Goal: Contribute content: Contribute content

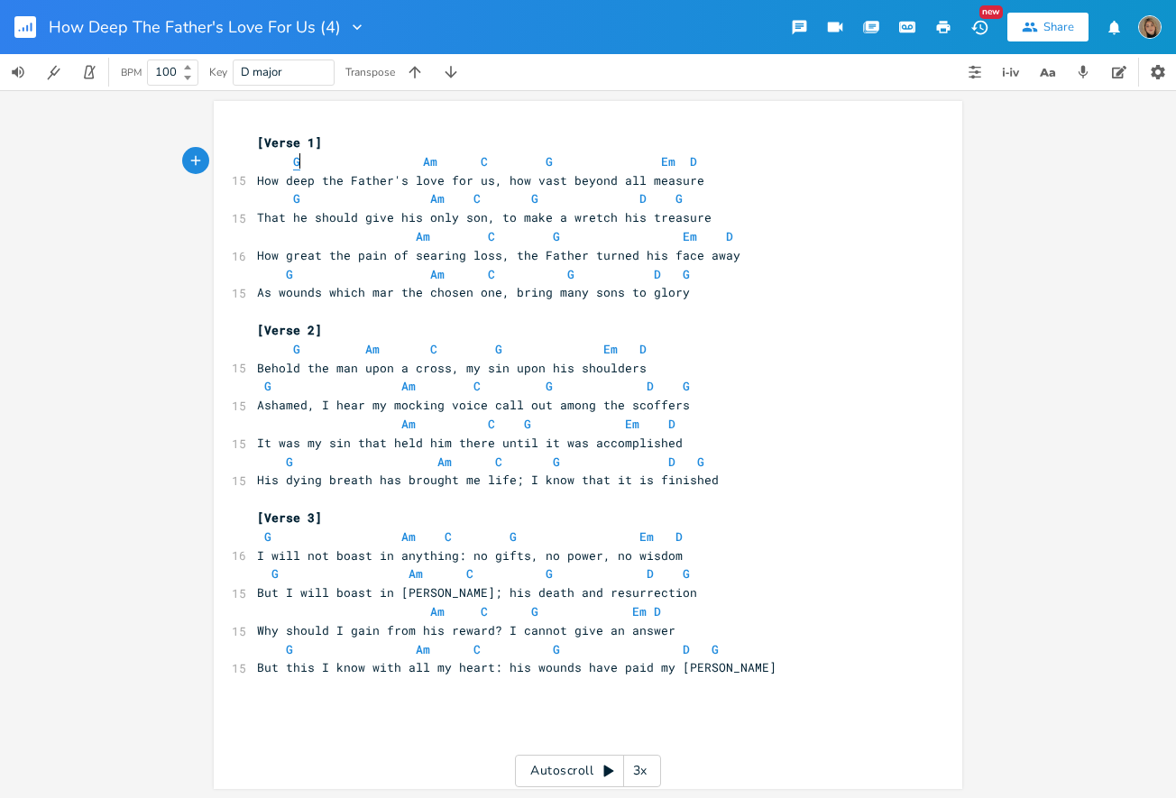
click at [293, 161] on span "G" at bounding box center [296, 161] width 7 height 17
type textarea "G"
click at [293, 161] on span "G" at bounding box center [296, 161] width 7 height 17
click at [423, 161] on span "Am" at bounding box center [430, 161] width 14 height 17
type textarea "Am"
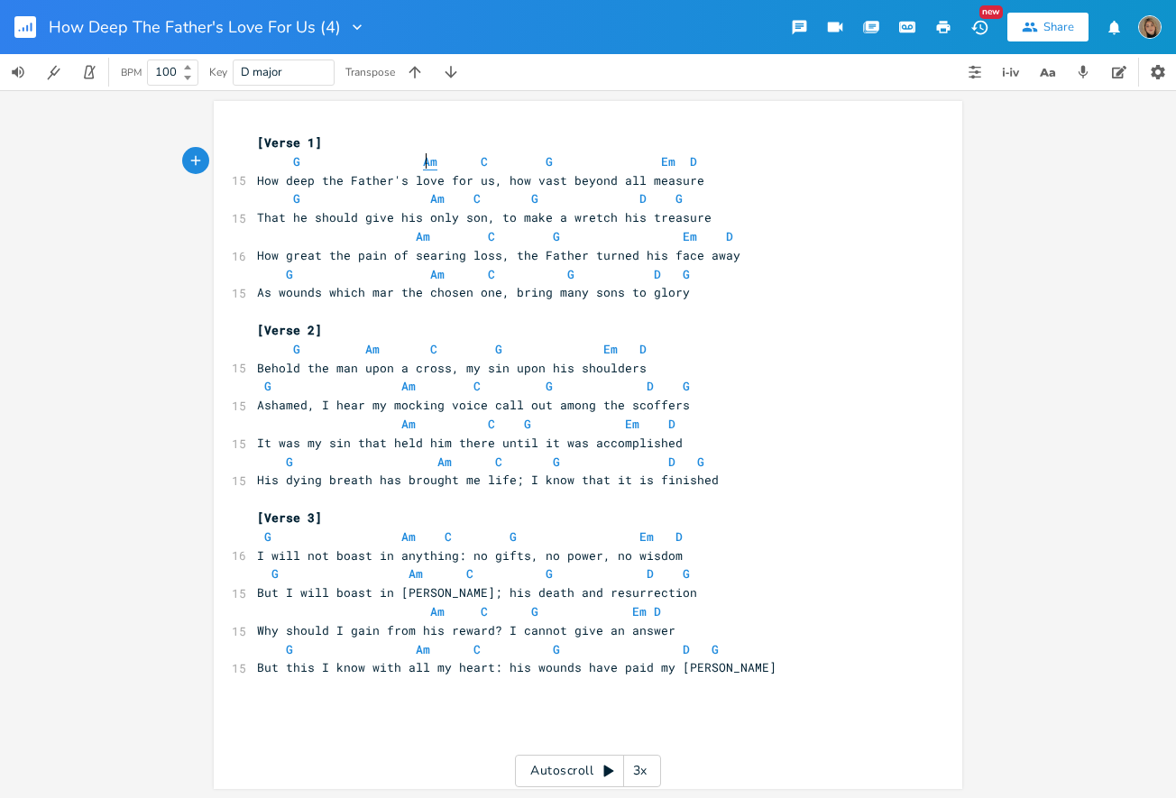
click at [423, 161] on span "Am" at bounding box center [430, 161] width 14 height 17
click at [293, 160] on span "G" at bounding box center [296, 161] width 7 height 17
type textarea "G"
click at [293, 160] on span "G" at bounding box center [296, 161] width 7 height 17
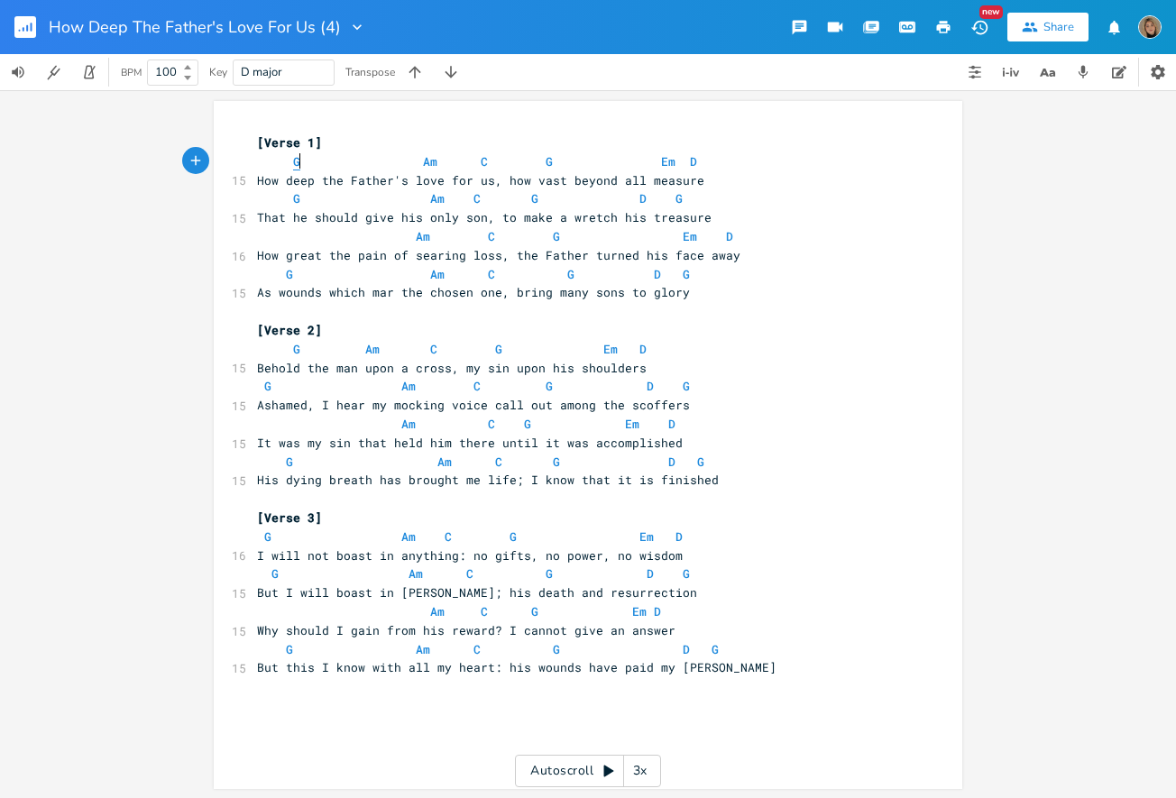
type textarea "G"
click at [293, 160] on span "G" at bounding box center [296, 161] width 7 height 17
click at [423, 160] on span "Am" at bounding box center [430, 161] width 14 height 17
type textarea "Am"
click at [423, 160] on span "Am" at bounding box center [430, 161] width 14 height 17
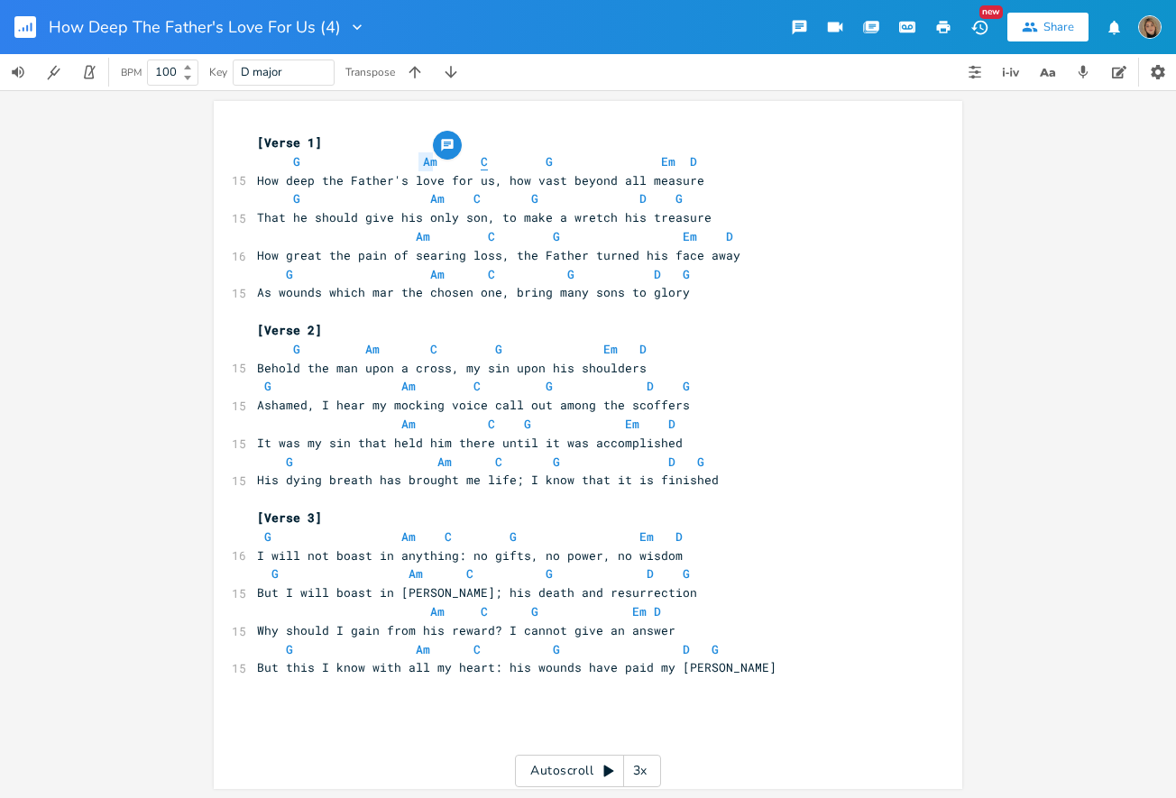
click at [481, 166] on span "C" at bounding box center [484, 161] width 7 height 17
type textarea "C"
click at [481, 166] on span "C" at bounding box center [484, 161] width 7 height 17
click at [420, 69] on icon "button" at bounding box center [415, 72] width 18 height 18
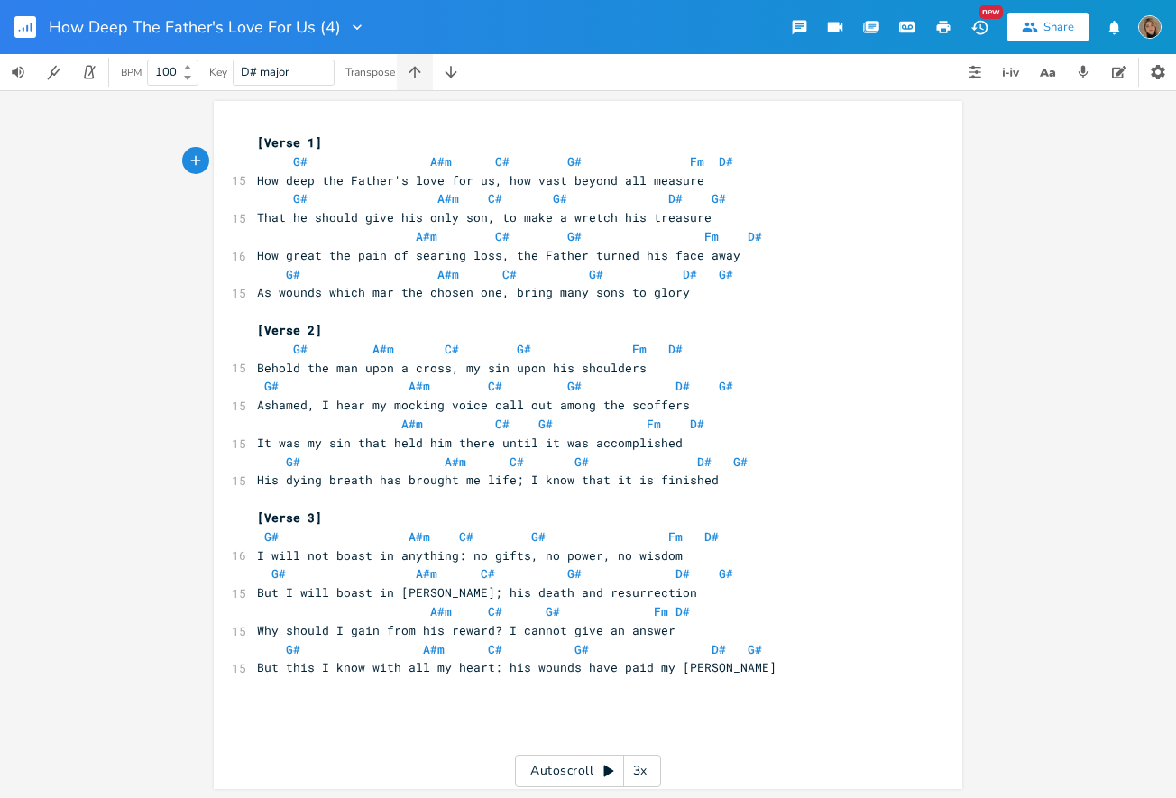
click at [420, 69] on icon "button" at bounding box center [415, 72] width 18 height 18
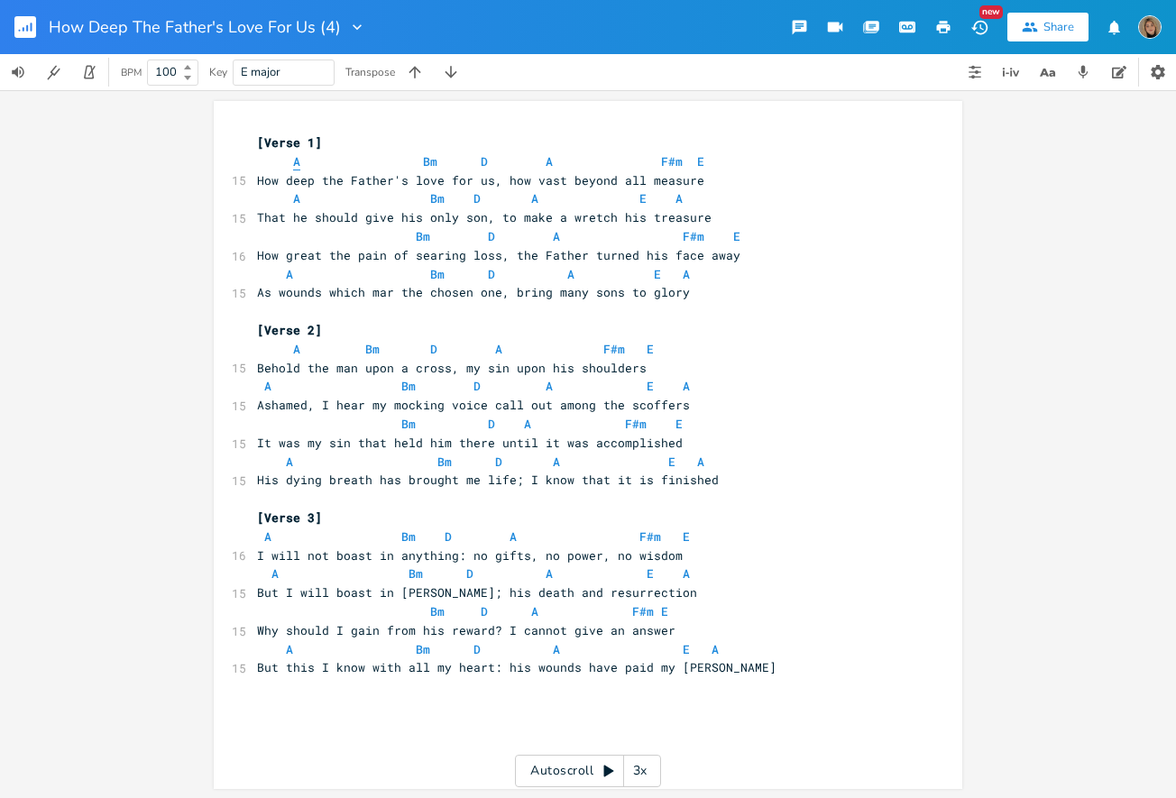
click at [293, 160] on span "A" at bounding box center [296, 161] width 7 height 17
type textarea "A"
click at [293, 160] on span "A" at bounding box center [296, 161] width 7 height 17
click at [423, 161] on span "Bm" at bounding box center [430, 161] width 14 height 17
type textarea "Bm"
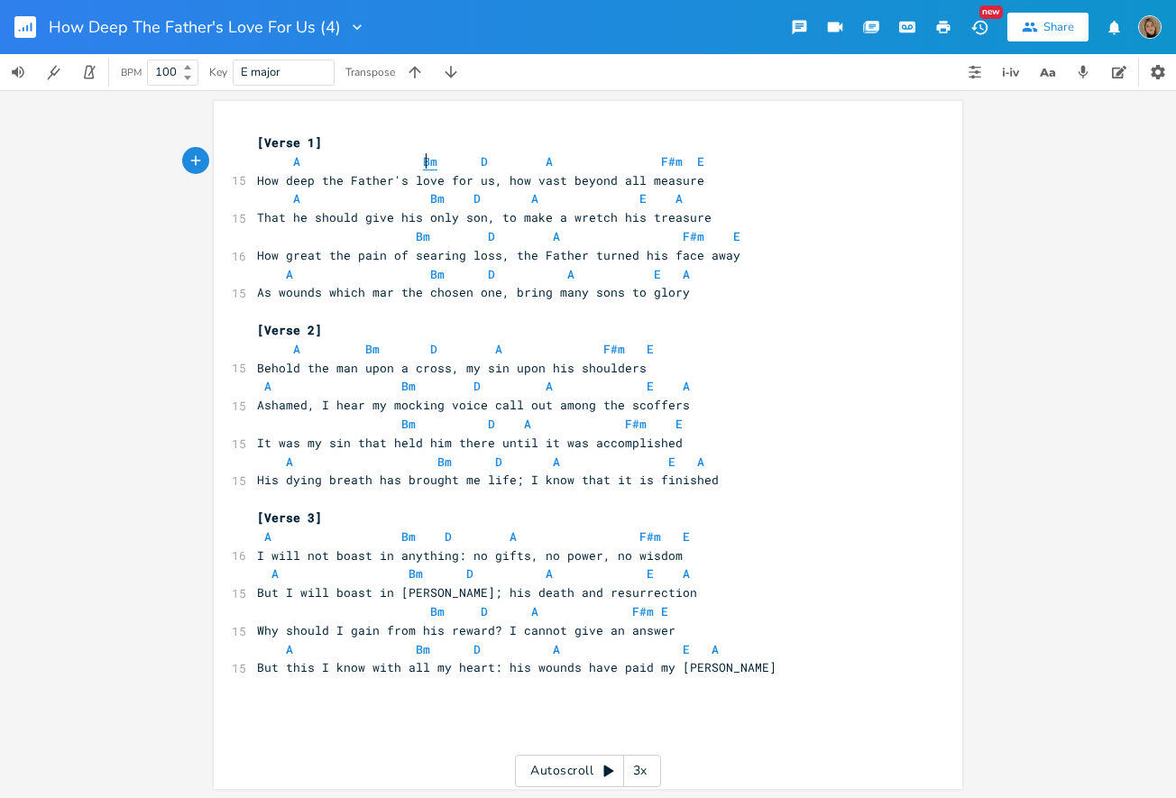
click at [423, 161] on span "Bm" at bounding box center [430, 161] width 14 height 17
click at [481, 163] on span "D" at bounding box center [484, 161] width 7 height 17
type textarea "D"
click at [481, 163] on span "D" at bounding box center [484, 161] width 7 height 17
click at [546, 158] on span "A" at bounding box center [549, 161] width 7 height 17
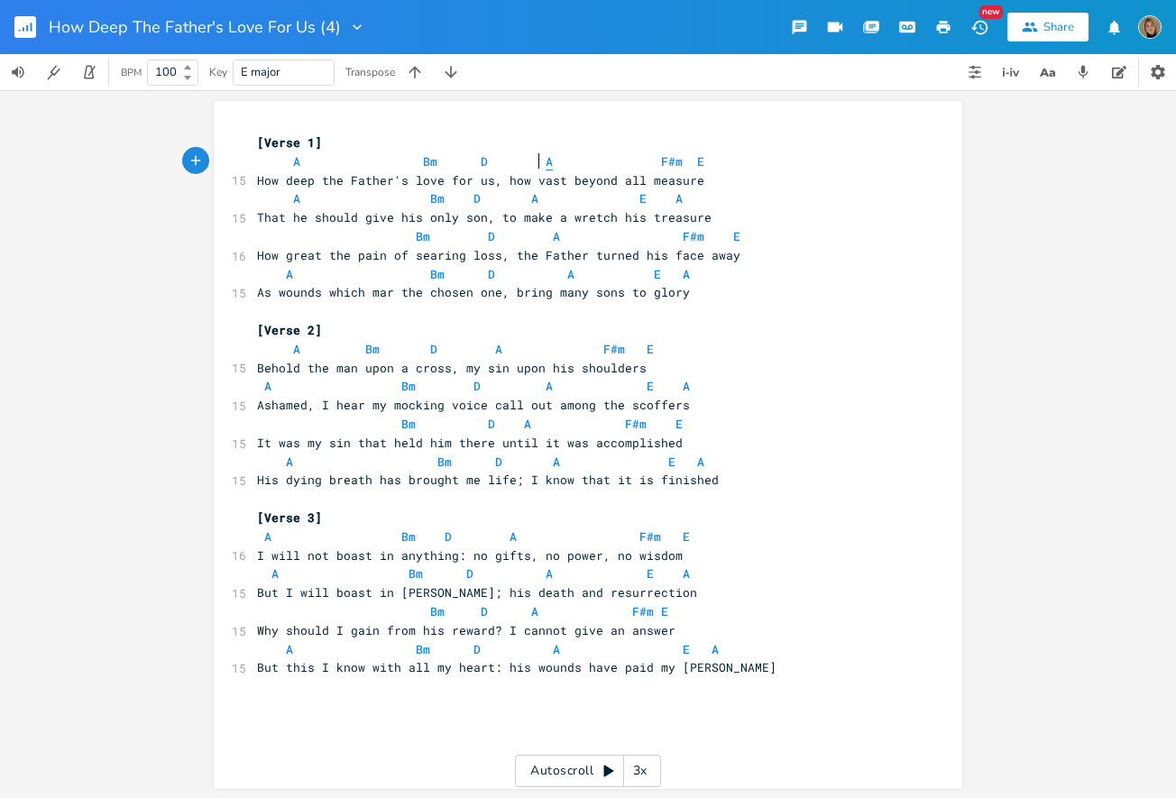
type textarea "A"
click at [546, 158] on span "A" at bounding box center [549, 161] width 7 height 17
click at [661, 160] on span "F#m" at bounding box center [672, 161] width 22 height 17
type textarea "F"
click at [661, 160] on span "F#m" at bounding box center [672, 161] width 22 height 17
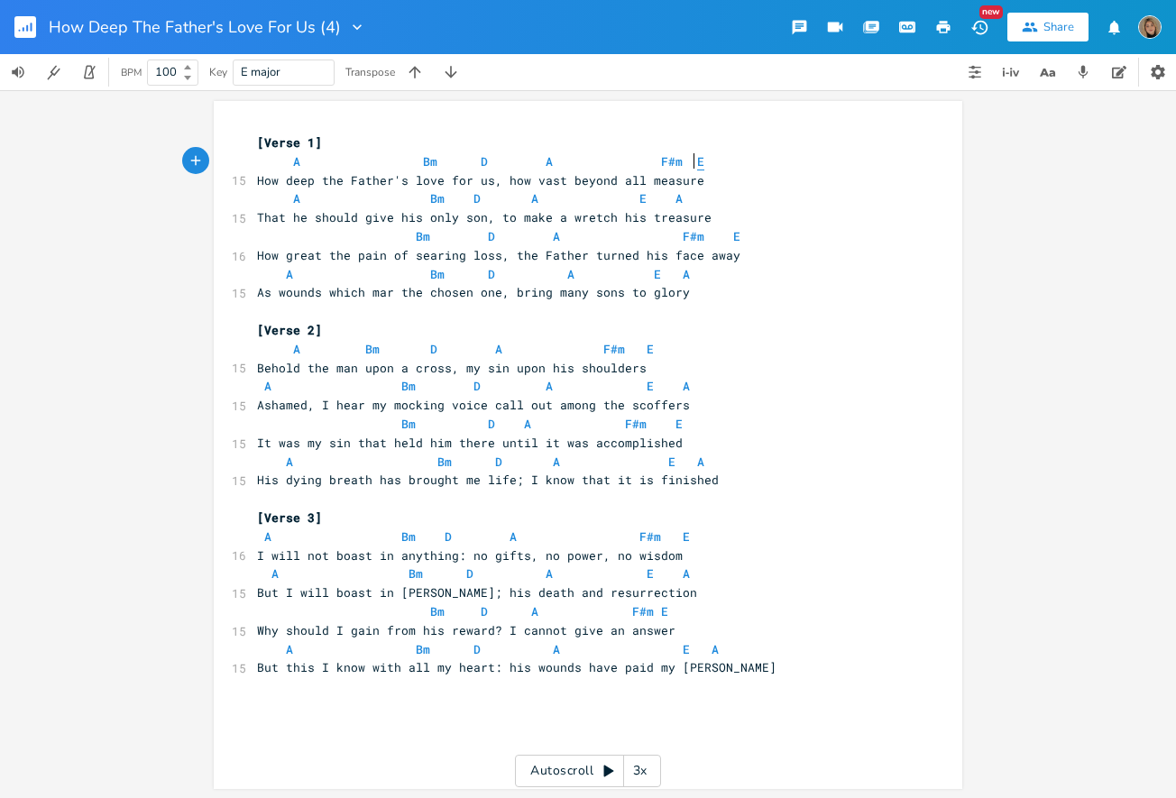
click at [697, 160] on span "E" at bounding box center [700, 161] width 7 height 17
type textarea "E"
click at [697, 160] on span "E" at bounding box center [700, 161] width 7 height 17
click at [293, 199] on span "A" at bounding box center [296, 198] width 7 height 17
type textarea "A"
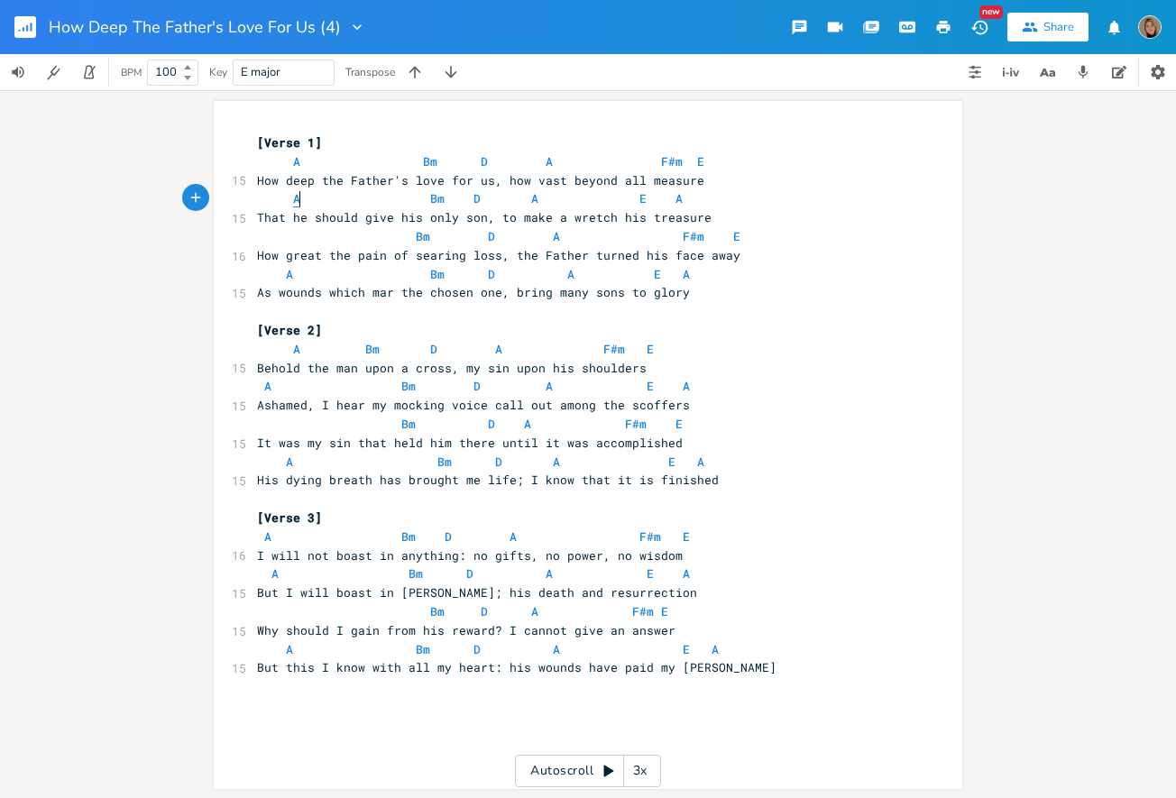
click at [293, 199] on span "A" at bounding box center [296, 198] width 7 height 17
click at [430, 193] on span "Bm" at bounding box center [437, 198] width 14 height 17
type textarea "Bm"
click at [430, 193] on span "Bm" at bounding box center [437, 198] width 14 height 17
click at [473, 192] on span "D" at bounding box center [476, 198] width 7 height 17
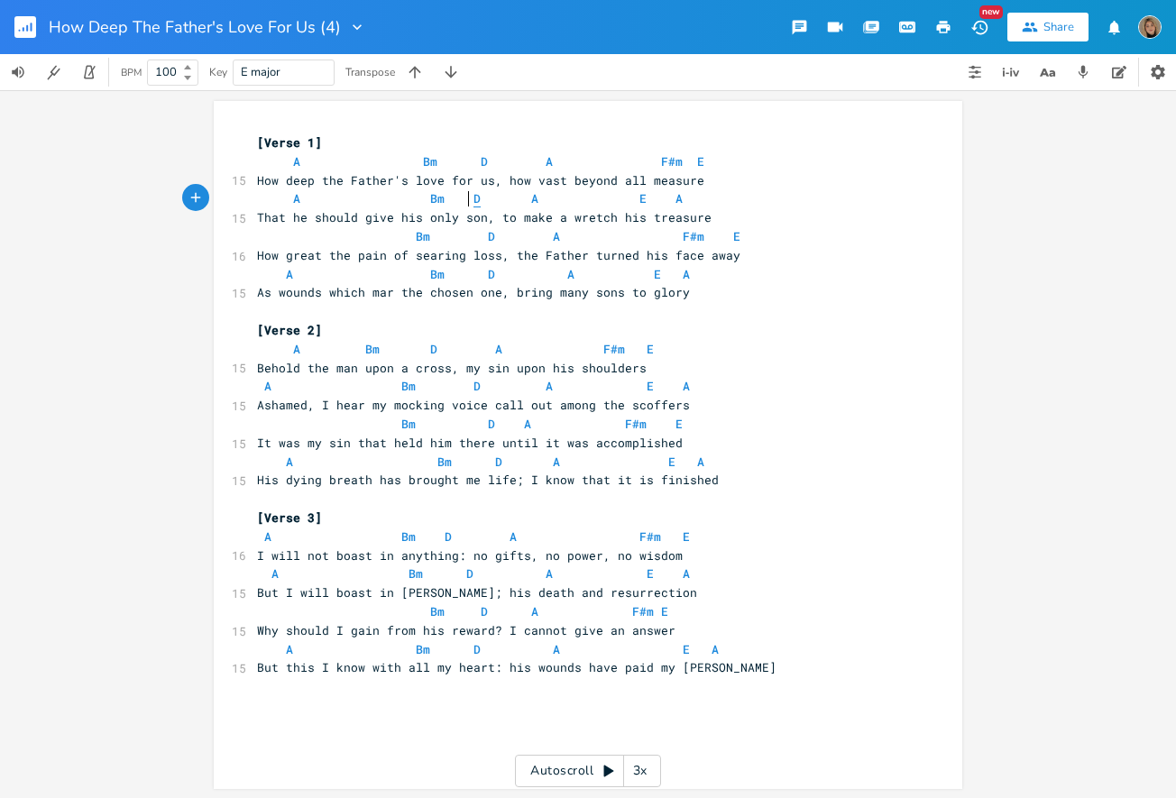
type textarea "D"
click at [473, 192] on span "D" at bounding box center [476, 198] width 7 height 17
click at [531, 198] on span "A" at bounding box center [534, 198] width 7 height 17
type textarea "A"
click at [531, 198] on span "A" at bounding box center [534, 198] width 7 height 17
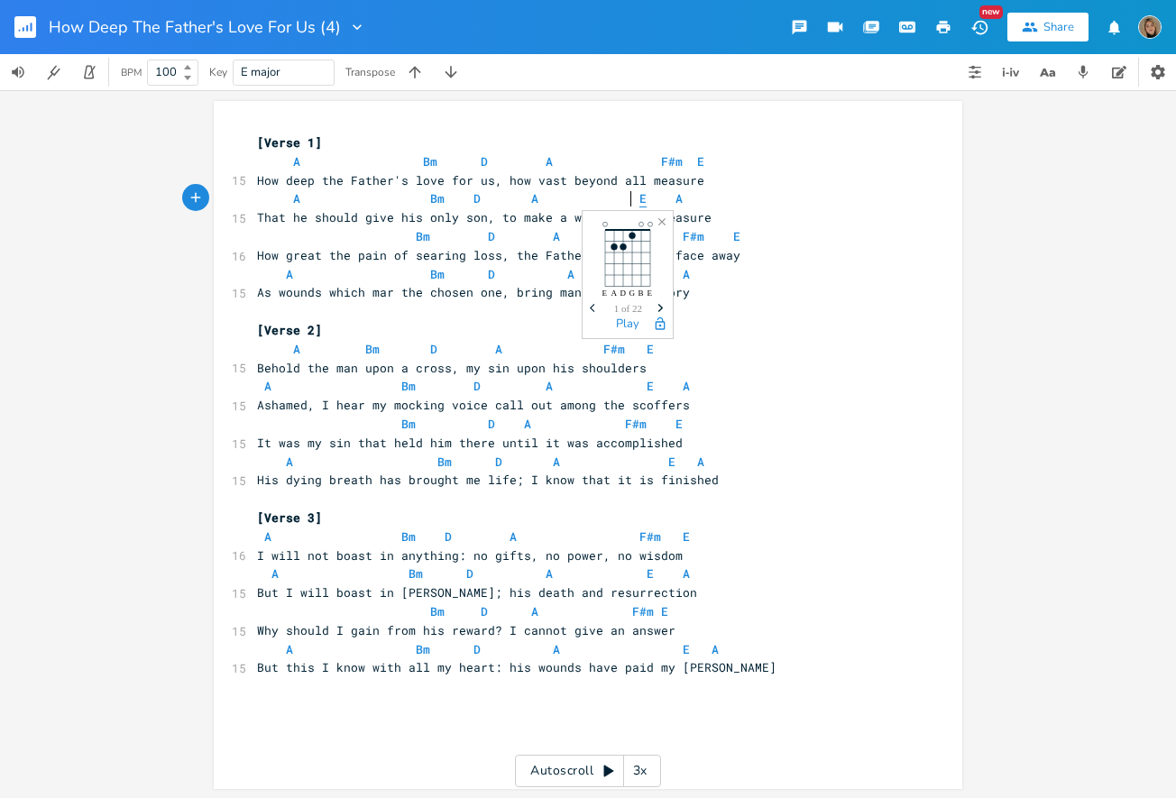
click at [639, 198] on span "E" at bounding box center [642, 198] width 7 height 17
click at [675, 201] on span "A" at bounding box center [678, 198] width 7 height 17
type textarea "A"
click at [675, 201] on span "A" at bounding box center [678, 198] width 7 height 17
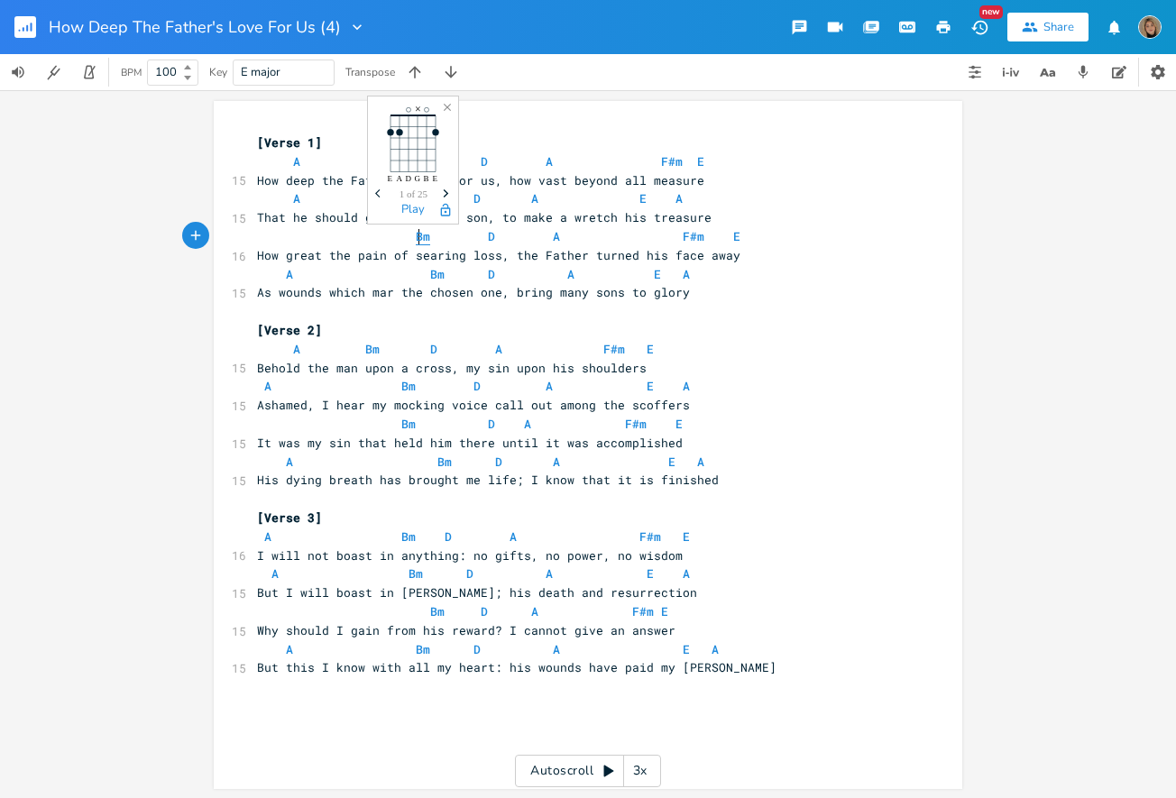
click at [416, 233] on span "Bm" at bounding box center [423, 236] width 14 height 17
type textarea "Bm"
click at [416, 233] on span "Bm" at bounding box center [423, 236] width 14 height 17
click at [488, 234] on span "D" at bounding box center [491, 236] width 7 height 17
type textarea "D"
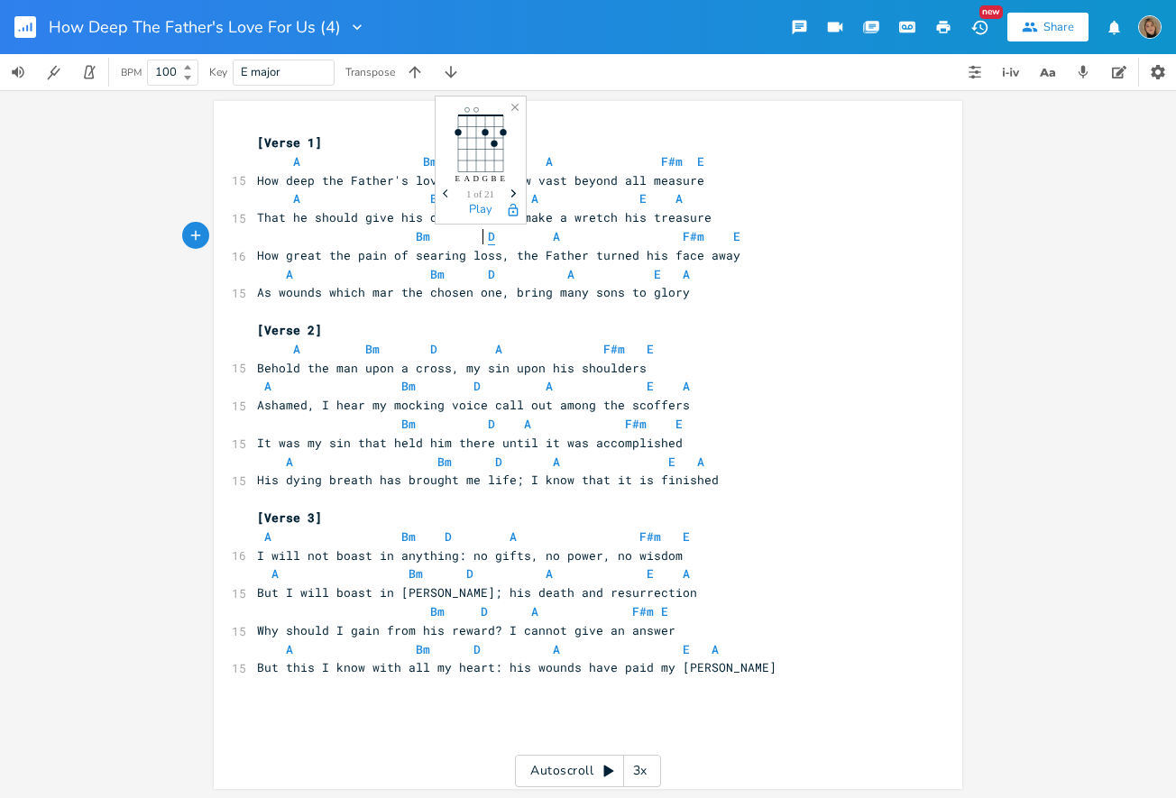
click at [488, 234] on span "D" at bounding box center [491, 236] width 7 height 17
click at [553, 236] on span "A" at bounding box center [556, 236] width 7 height 17
click at [683, 237] on span "F#m" at bounding box center [694, 236] width 22 height 17
type textarea "F"
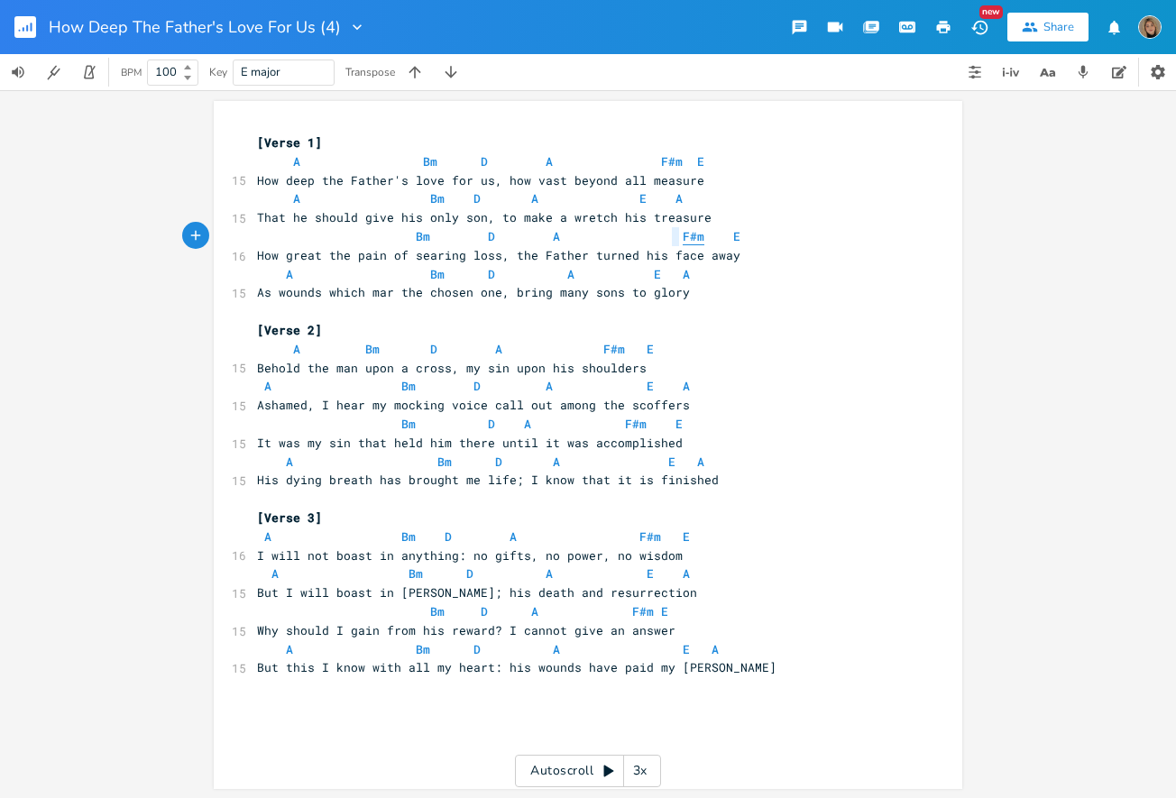
click at [683, 237] on span "F#m" at bounding box center [694, 236] width 22 height 17
click at [733, 234] on span "E" at bounding box center [736, 236] width 7 height 17
type textarea "E"
click at [733, 234] on span "E" at bounding box center [736, 236] width 7 height 17
click at [286, 270] on span "A" at bounding box center [289, 274] width 7 height 17
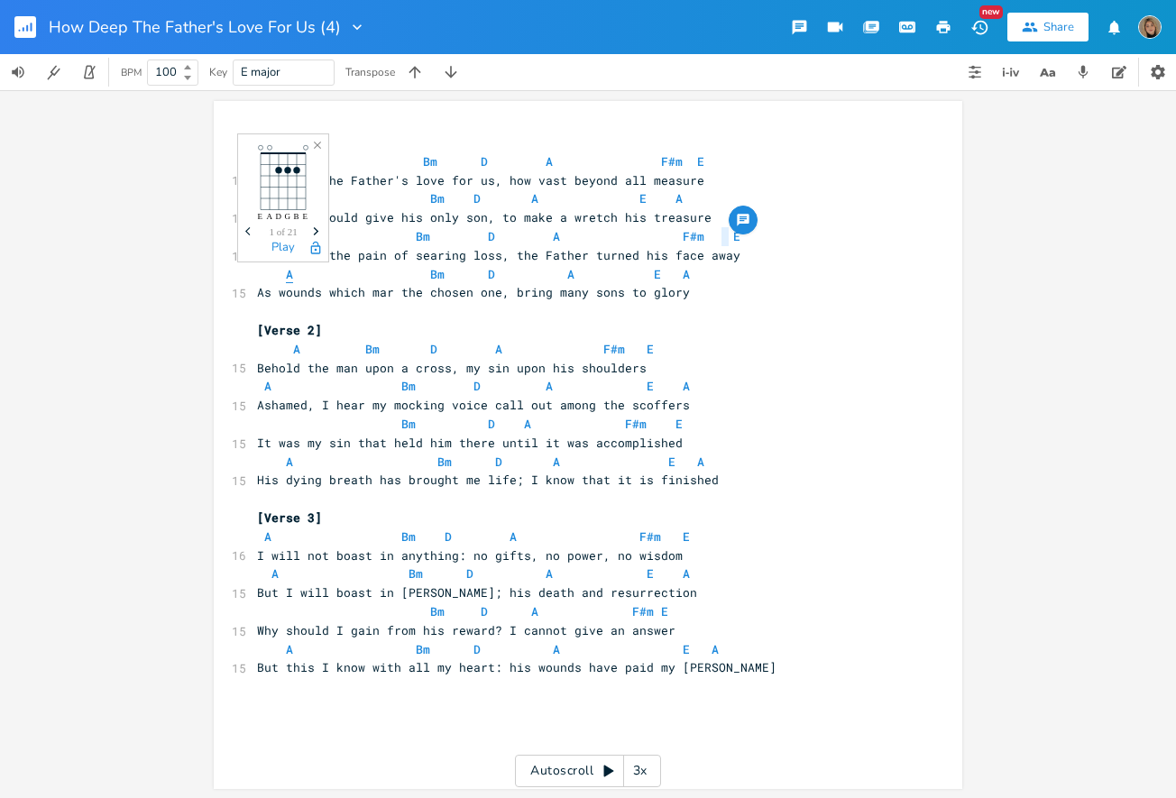
type textarea "A"
click at [286, 270] on span "A" at bounding box center [289, 274] width 7 height 17
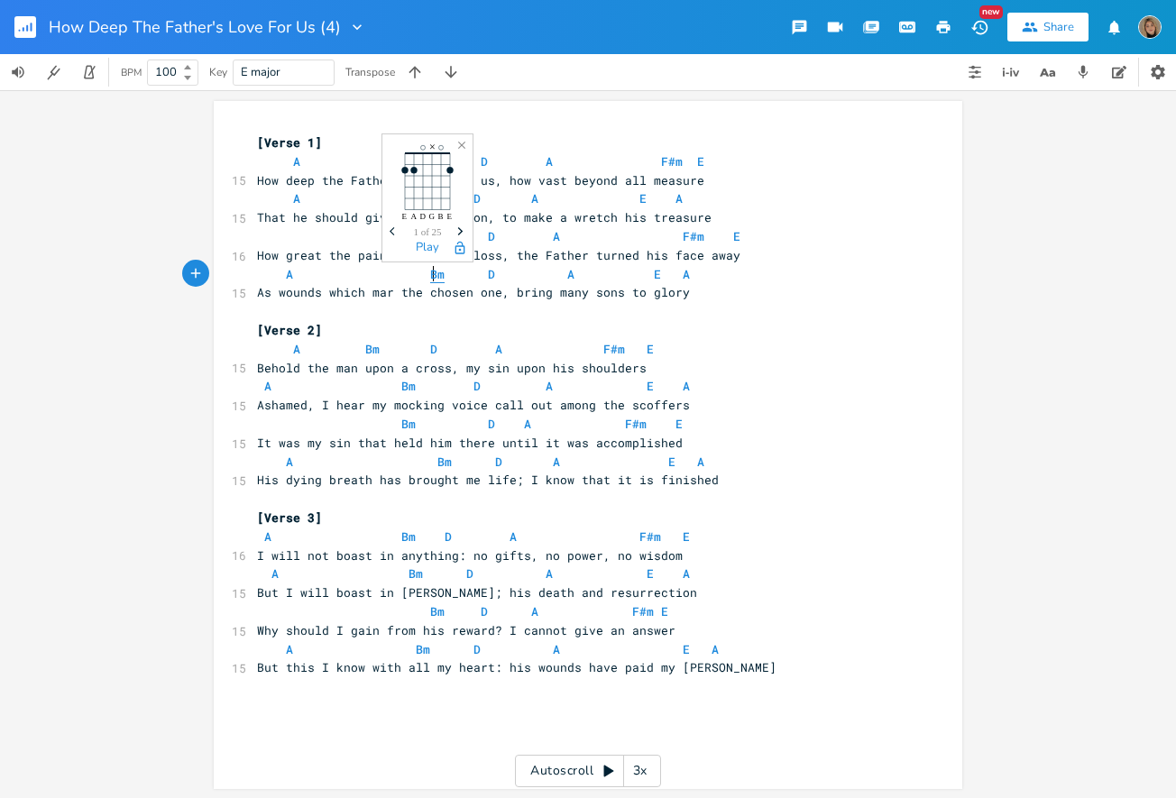
click at [430, 272] on span "Bm" at bounding box center [437, 274] width 14 height 17
type textarea "Bm"
click at [430, 272] on span "Bm" at bounding box center [437, 274] width 14 height 17
click at [488, 267] on span "D" at bounding box center [491, 274] width 7 height 17
type textarea "D"
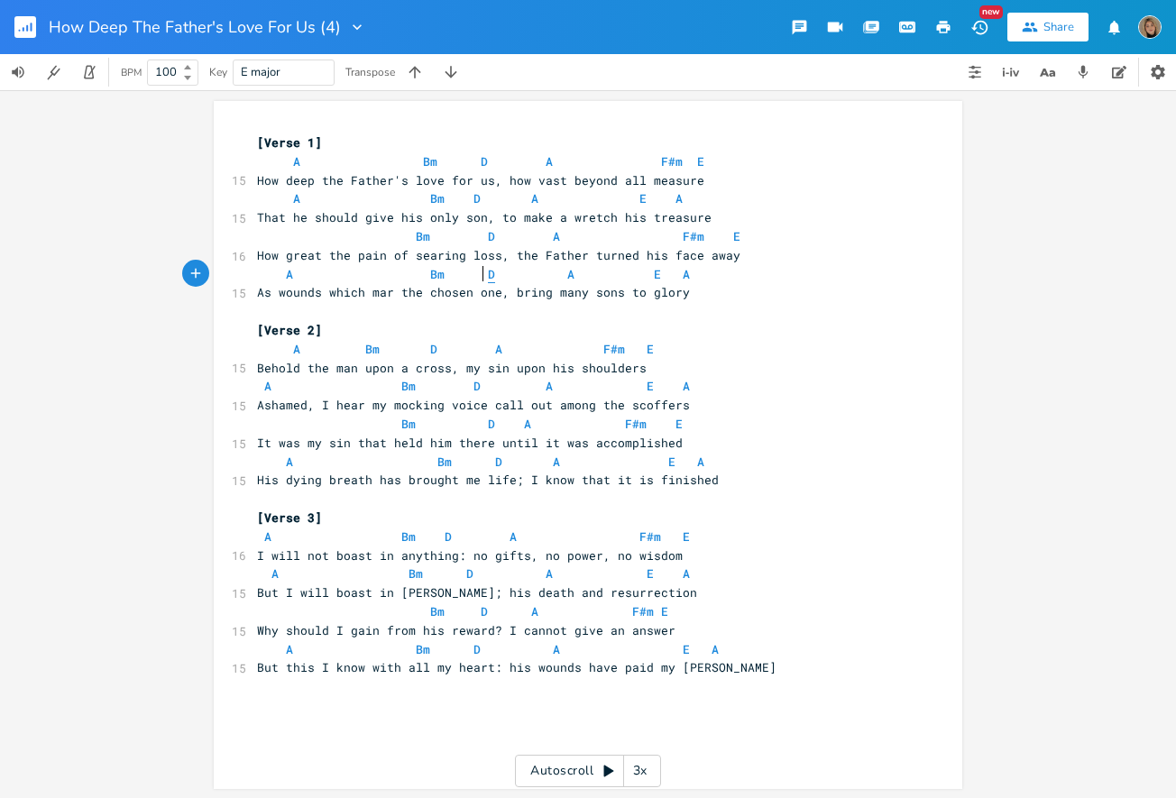
click at [488, 267] on span "D" at bounding box center [491, 274] width 7 height 17
click at [567, 274] on span "A" at bounding box center [570, 274] width 7 height 17
type textarea "A"
click at [567, 274] on span "A" at bounding box center [570, 274] width 7 height 17
click at [654, 271] on span "E" at bounding box center [657, 274] width 7 height 17
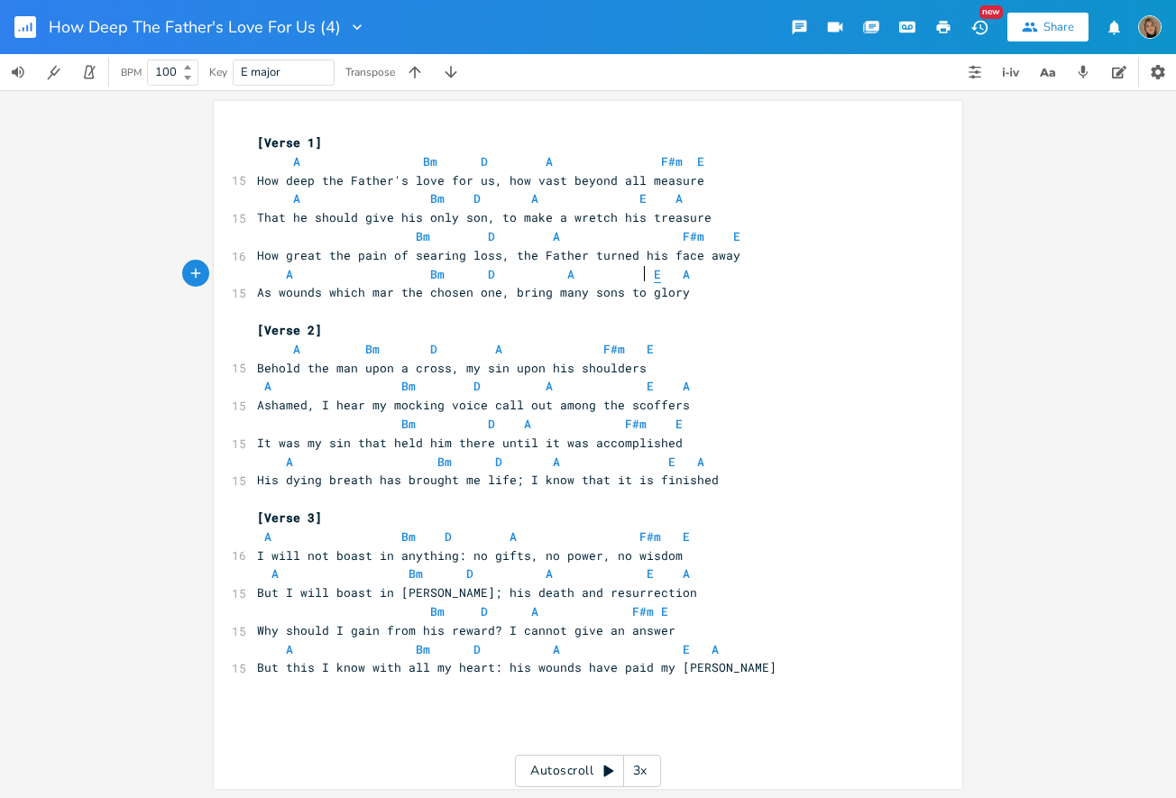
type textarea "E"
click at [654, 271] on span "E" at bounding box center [657, 274] width 7 height 17
click at [664, 271] on div "button" at bounding box center [665, 258] width 29 height 29
click at [669, 271] on div at bounding box center [680, 265] width 23 height 23
click at [786, 344] on button "Cancel" at bounding box center [804, 347] width 89 height 22
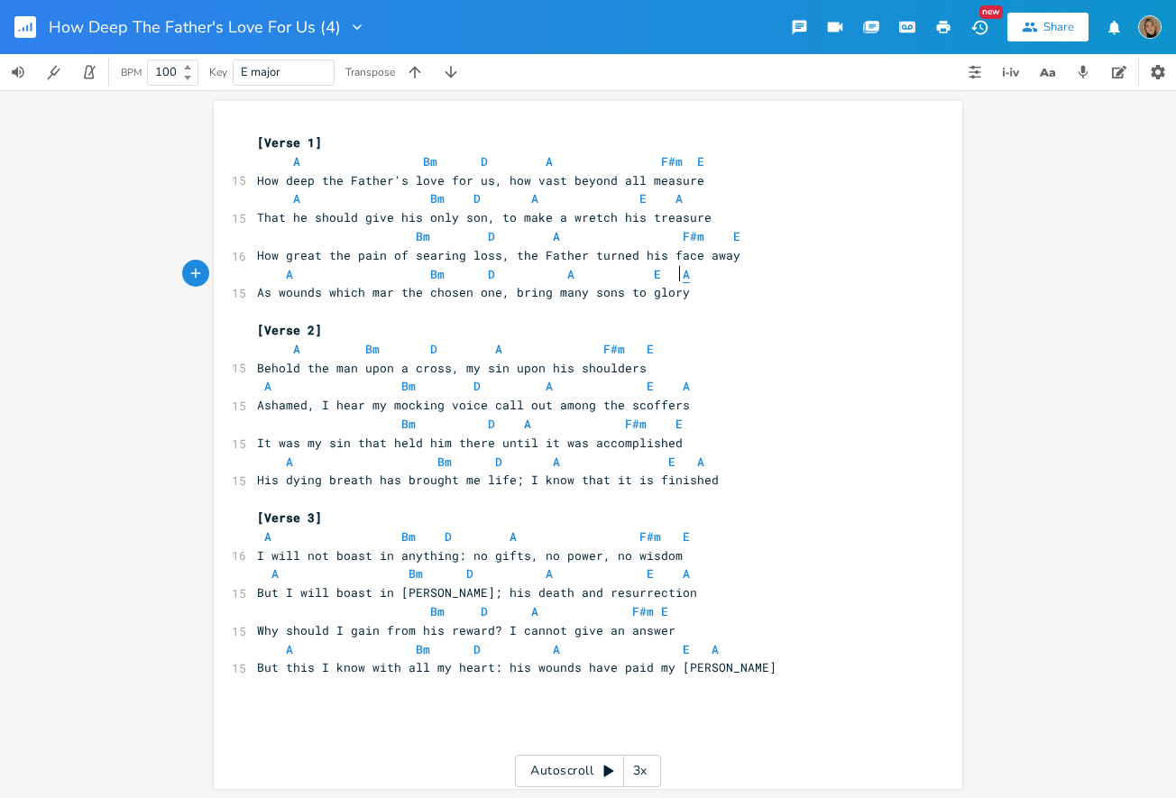
click at [683, 273] on span "A" at bounding box center [686, 274] width 7 height 17
type textarea "A"
click at [683, 273] on span "A" at bounding box center [686, 274] width 7 height 17
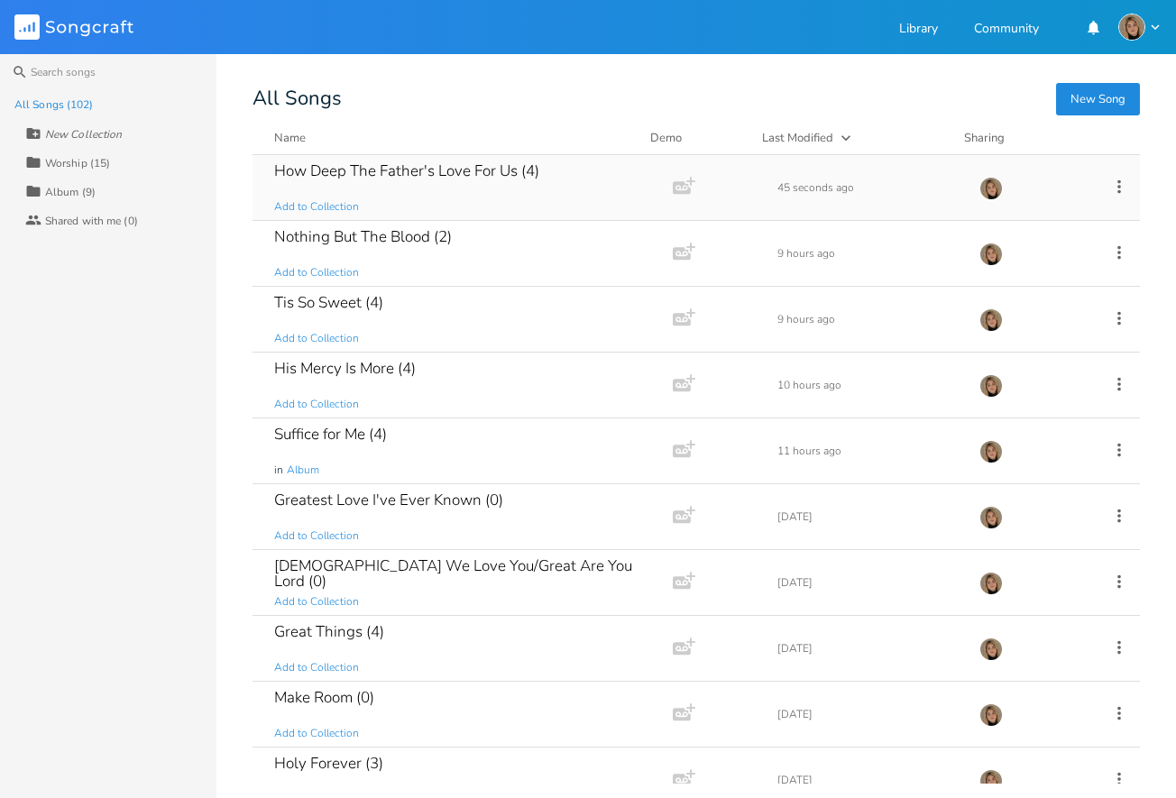
click at [443, 173] on div "How Deep The Father's Love For Us (4)" at bounding box center [406, 170] width 265 height 15
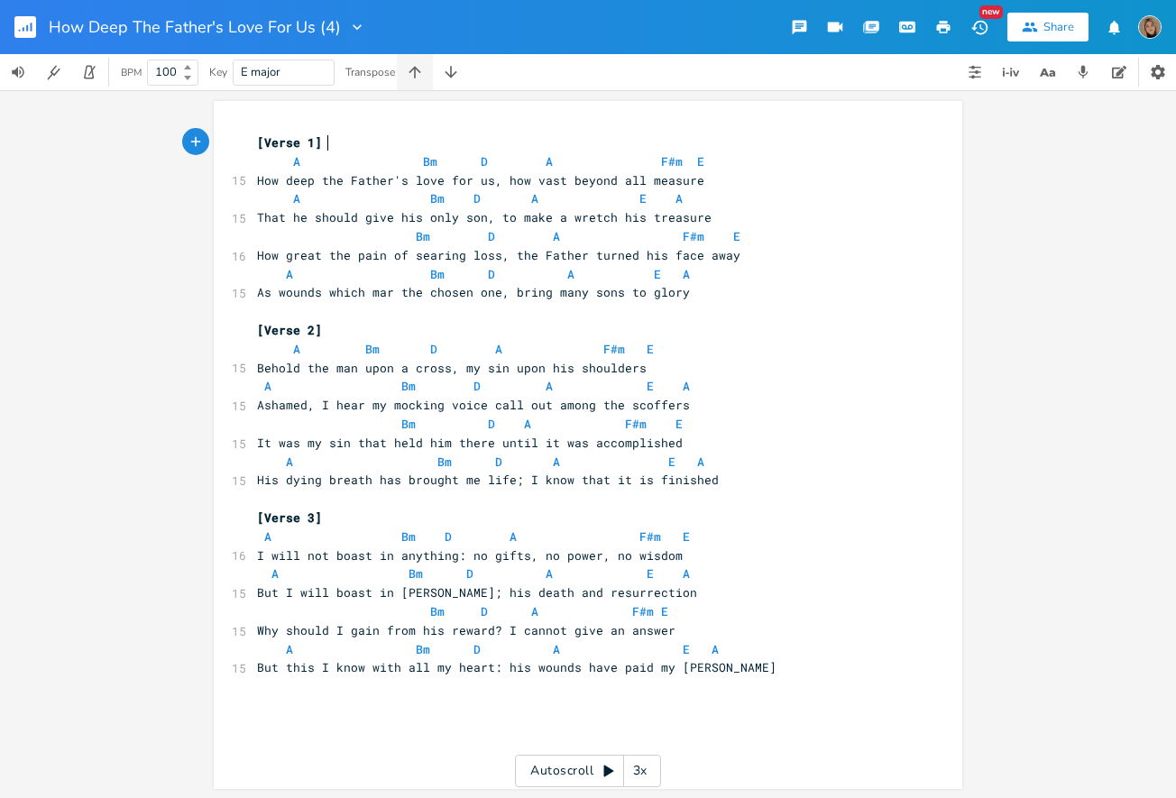
click at [416, 75] on icon "button" at bounding box center [415, 72] width 12 height 12
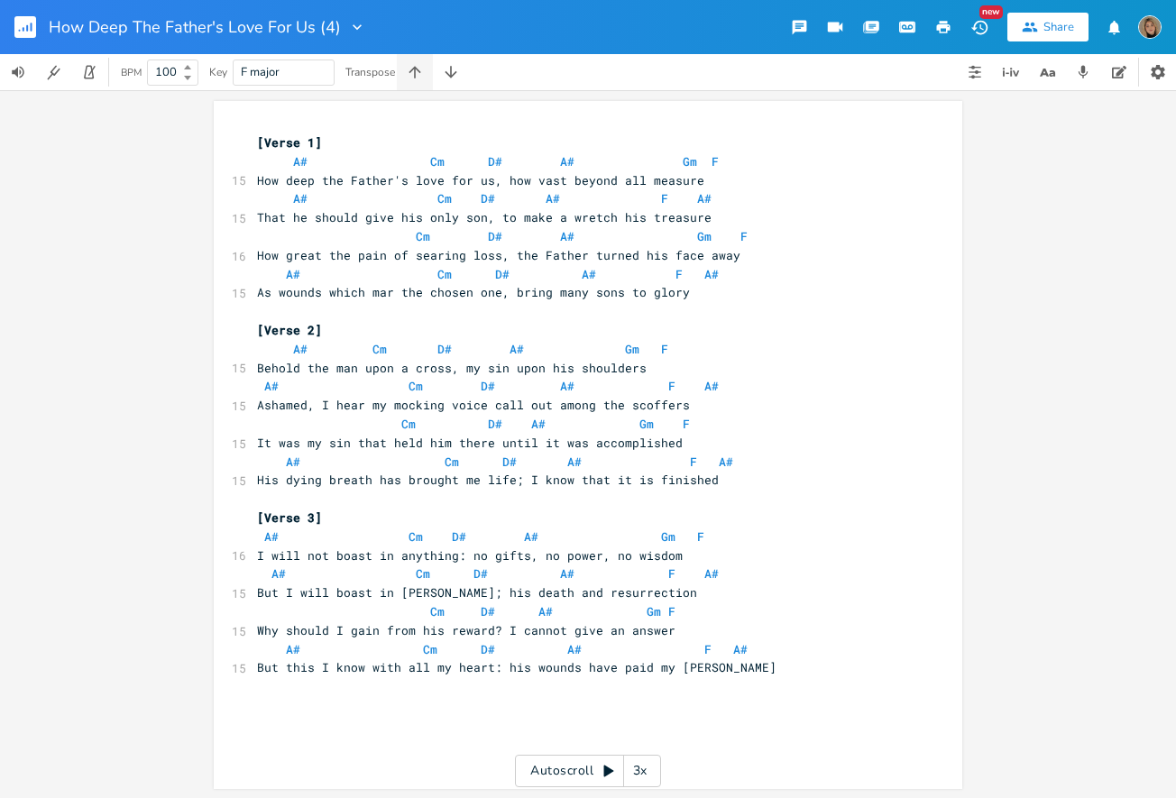
click at [416, 75] on icon "button" at bounding box center [415, 72] width 12 height 12
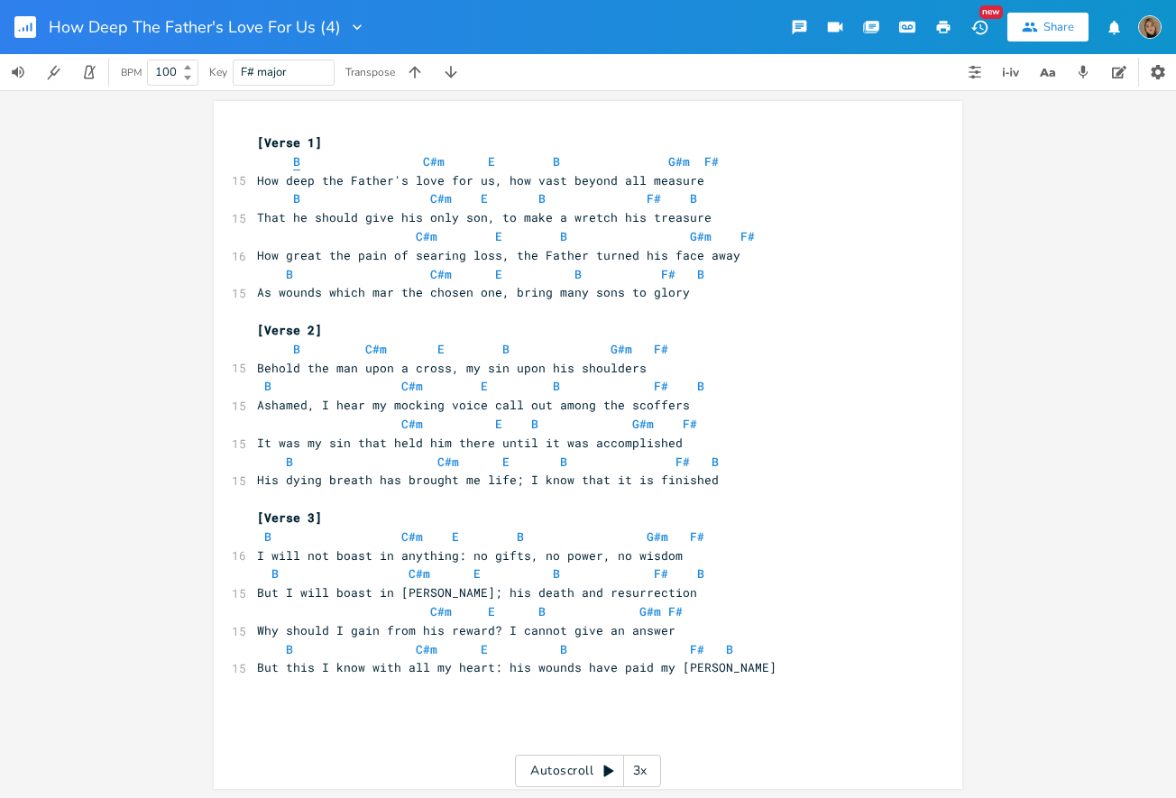
click at [293, 162] on span "B" at bounding box center [296, 161] width 7 height 17
type textarea "B"
click at [293, 162] on span "B" at bounding box center [296, 161] width 7 height 17
click at [427, 161] on span "C#m" at bounding box center [434, 161] width 22 height 17
type textarea "#"
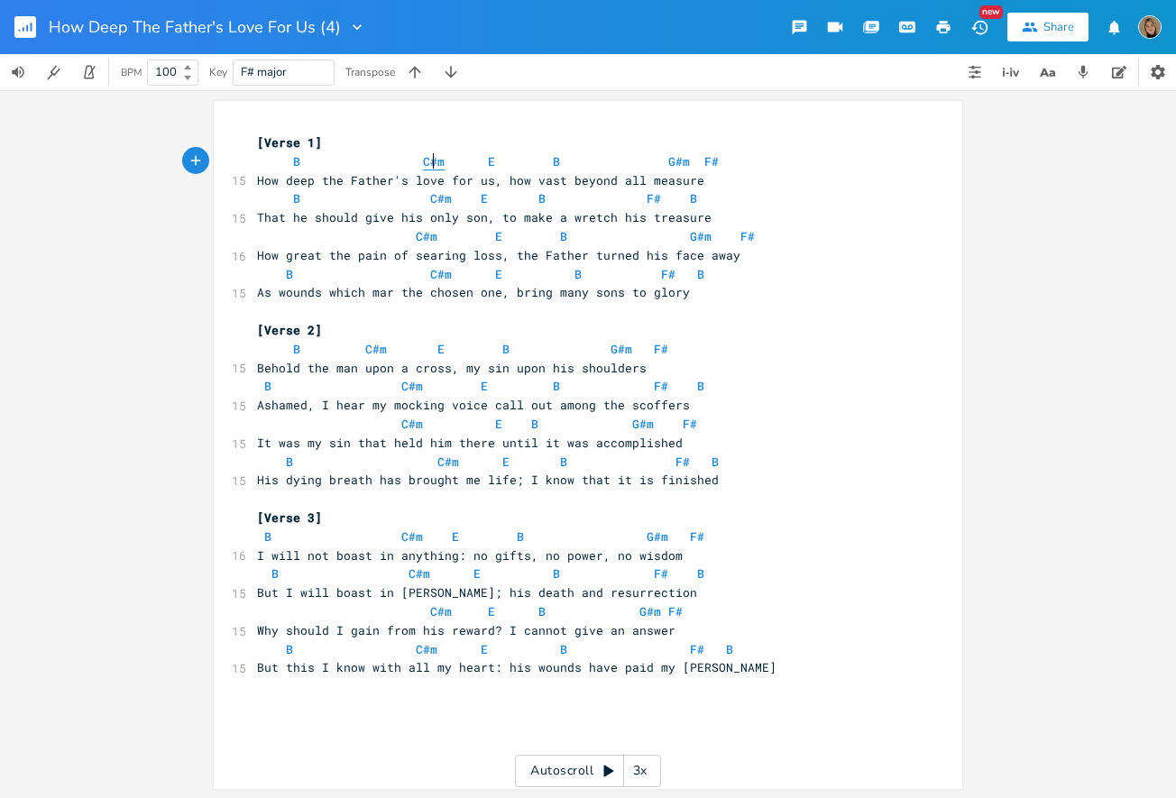
click at [427, 161] on span "C#m" at bounding box center [434, 161] width 22 height 17
click at [488, 157] on span "E" at bounding box center [491, 161] width 7 height 17
type textarea "E"
click at [488, 157] on span "E" at bounding box center [491, 161] width 7 height 17
click at [418, 235] on span "C#m" at bounding box center [427, 236] width 22 height 17
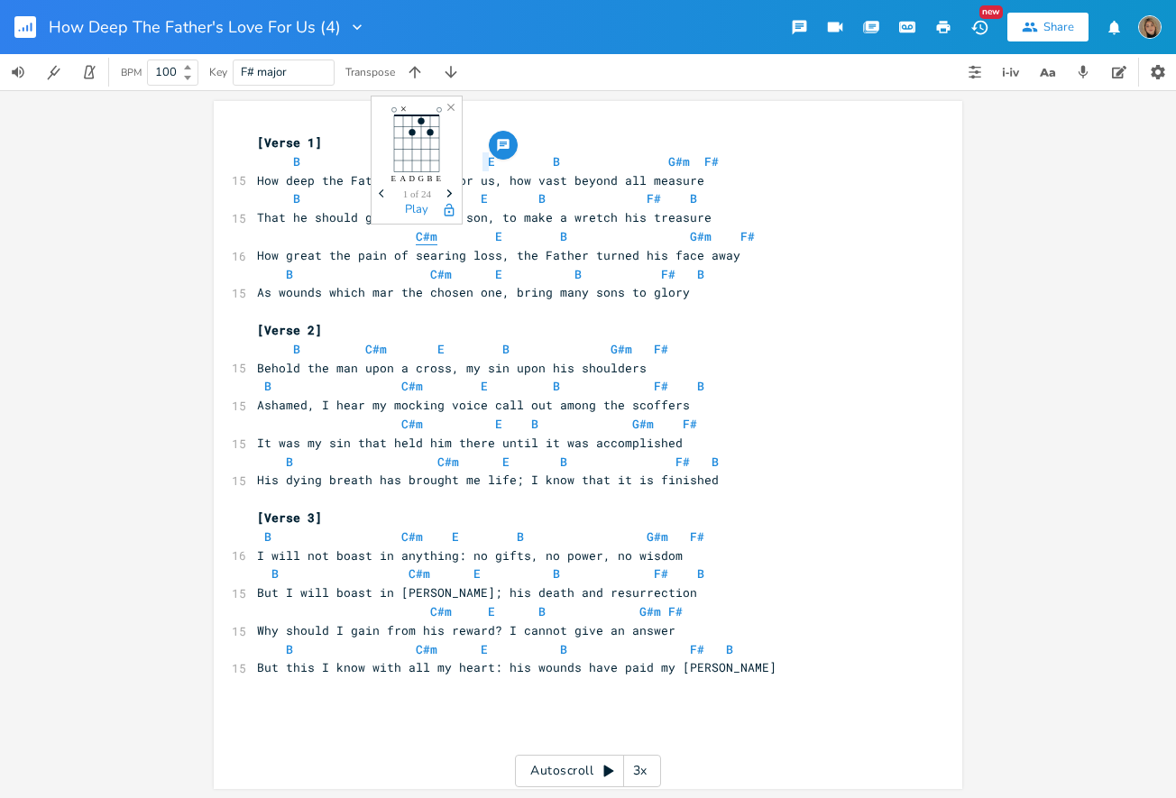
type textarea "#"
click at [418, 235] on span "C#m" at bounding box center [427, 236] width 22 height 17
click at [495, 239] on span "E" at bounding box center [498, 236] width 7 height 17
type textarea "E"
click at [495, 239] on span "E" at bounding box center [498, 236] width 7 height 17
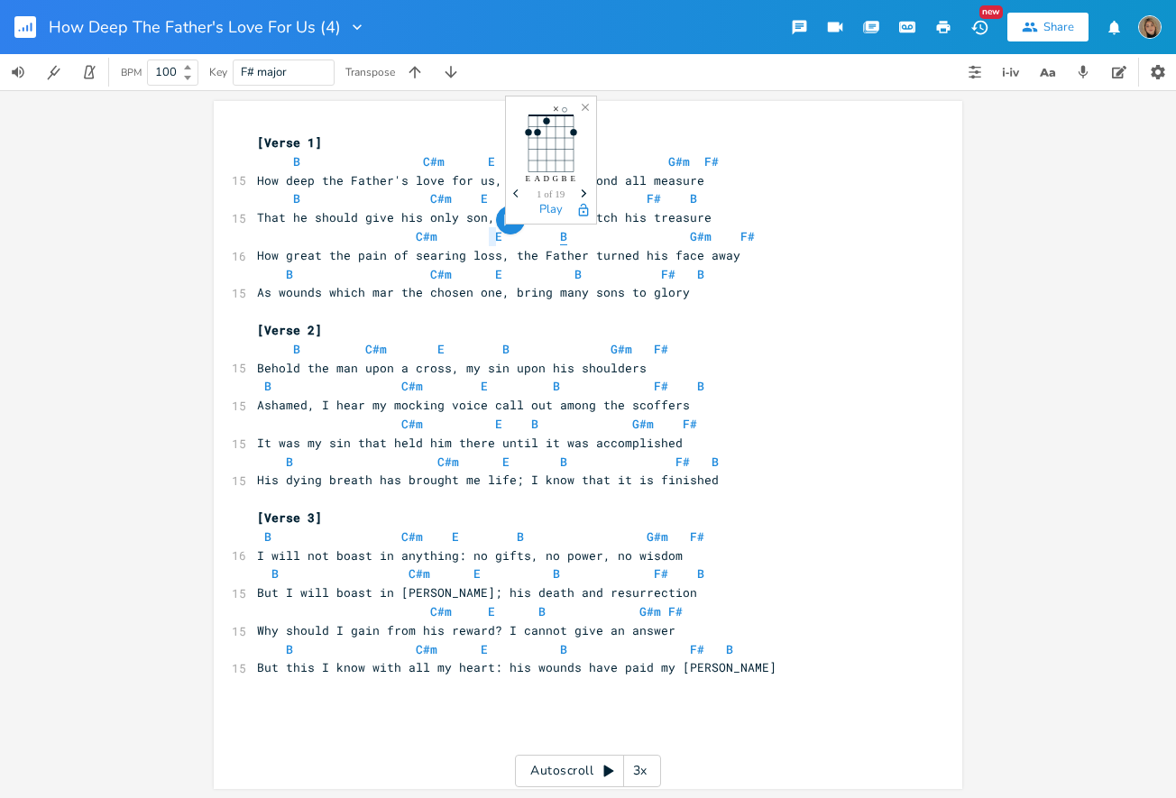
click at [560, 236] on span "B" at bounding box center [563, 236] width 7 height 17
type textarea "B"
click at [560, 236] on span "B" at bounding box center [563, 236] width 7 height 17
click at [690, 238] on span "G#m" at bounding box center [701, 236] width 22 height 17
type textarea "#"
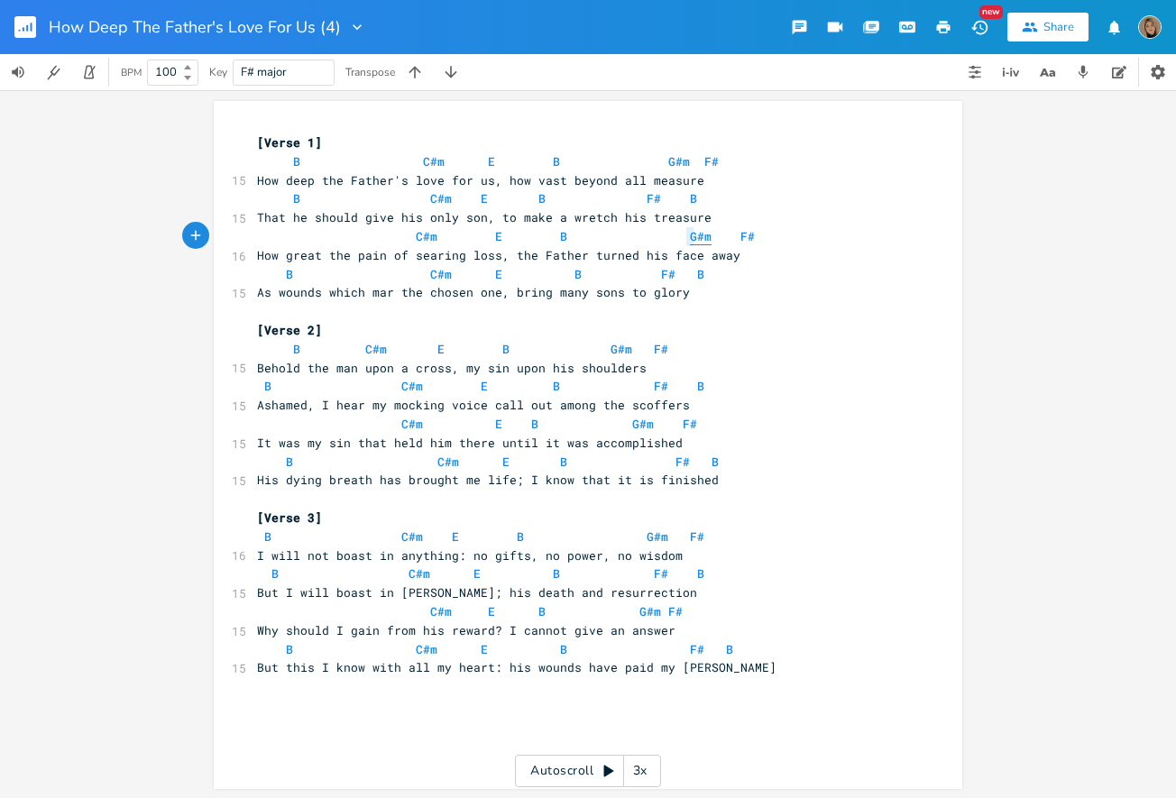
click at [690, 238] on span "G#m" at bounding box center [701, 236] width 22 height 17
click at [690, 233] on span "G#m" at bounding box center [701, 236] width 22 height 17
type textarea "#"
click at [690, 233] on span "G#m" at bounding box center [701, 236] width 22 height 17
click at [740, 234] on span "F#" at bounding box center [747, 236] width 14 height 17
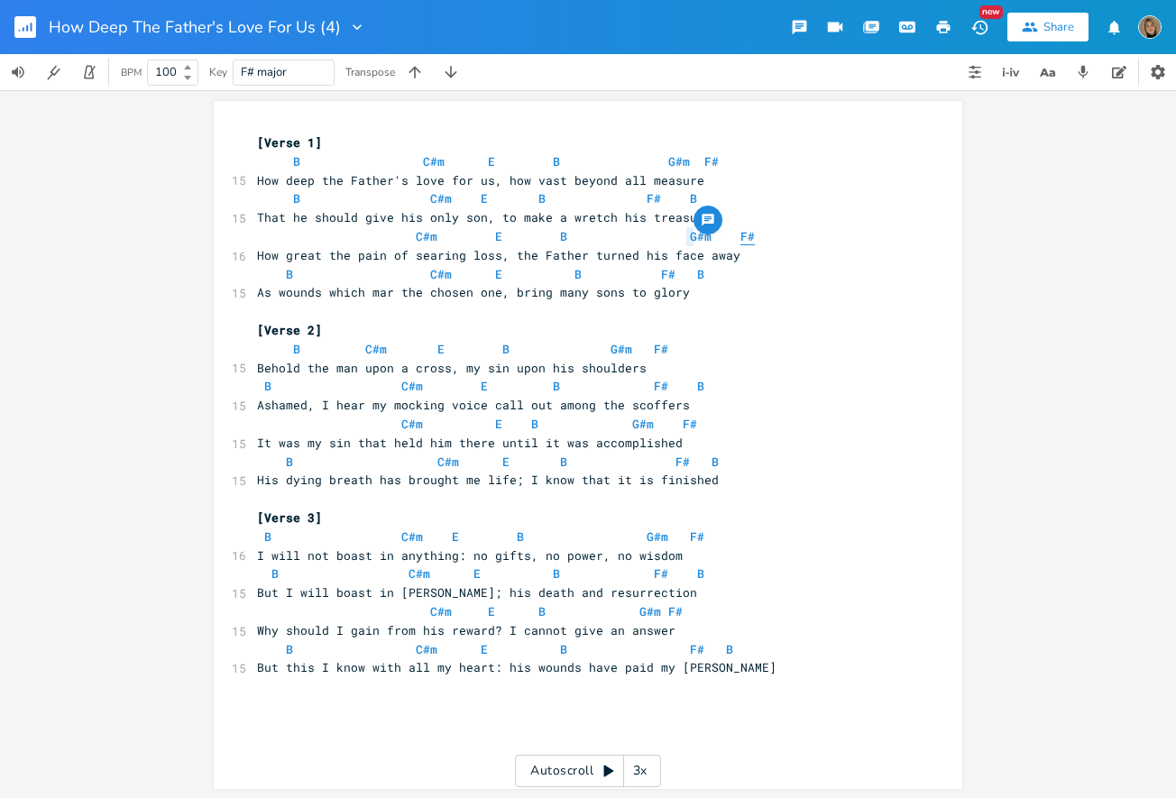
type textarea "#"
click at [740, 234] on span "F#" at bounding box center [747, 236] width 14 height 17
click at [446, 80] on icon "button" at bounding box center [451, 72] width 18 height 18
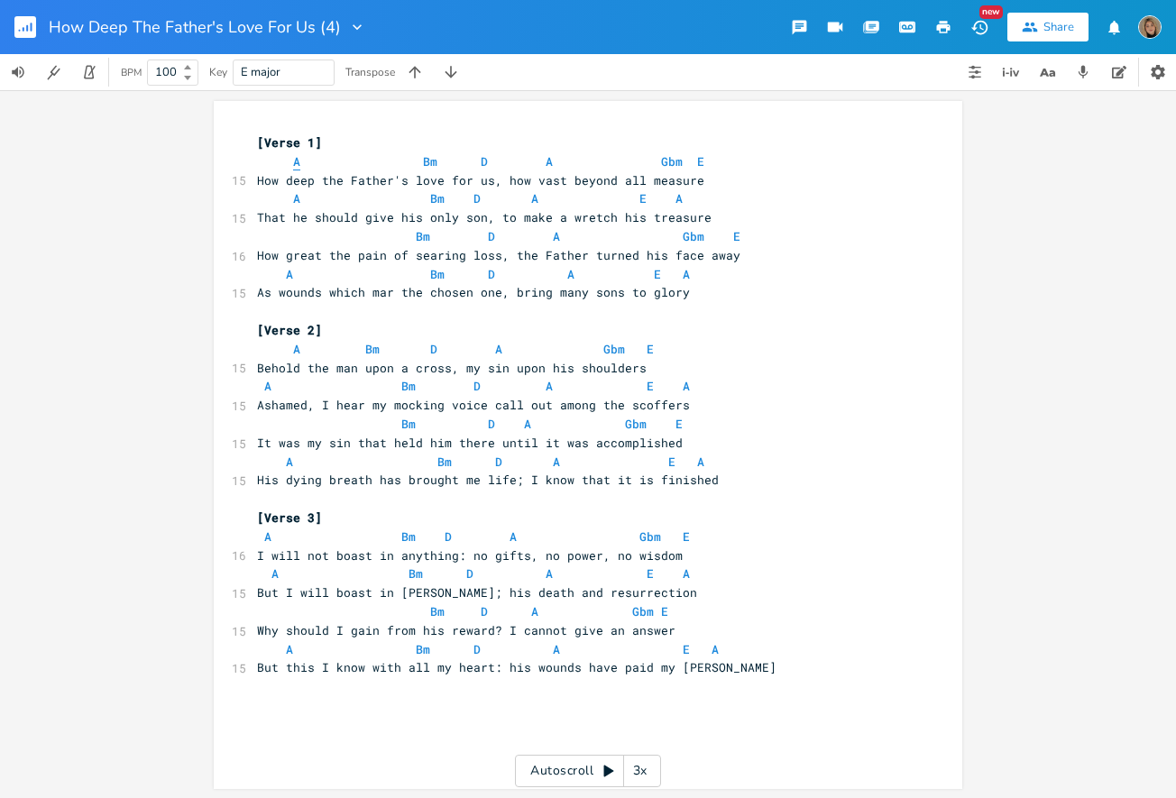
click at [293, 160] on span "A" at bounding box center [296, 161] width 7 height 17
type textarea "A"
click at [293, 160] on span "A" at bounding box center [296, 161] width 7 height 17
click at [423, 161] on span "Bm" at bounding box center [430, 161] width 14 height 17
type textarea "Bm"
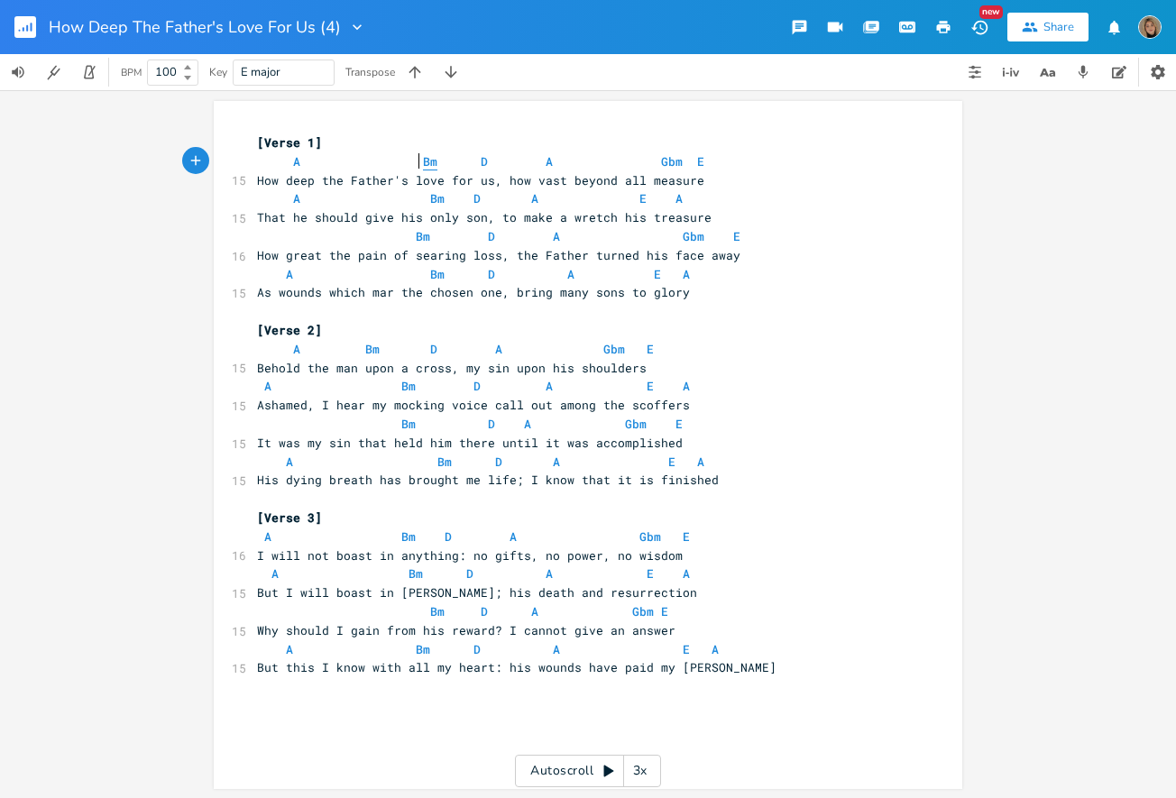
click at [423, 161] on span "Bm" at bounding box center [430, 161] width 14 height 17
click at [481, 160] on span "D" at bounding box center [484, 161] width 7 height 17
type textarea "D"
click at [481, 160] on span "D" at bounding box center [484, 161] width 7 height 17
click at [293, 165] on span "A" at bounding box center [296, 161] width 7 height 17
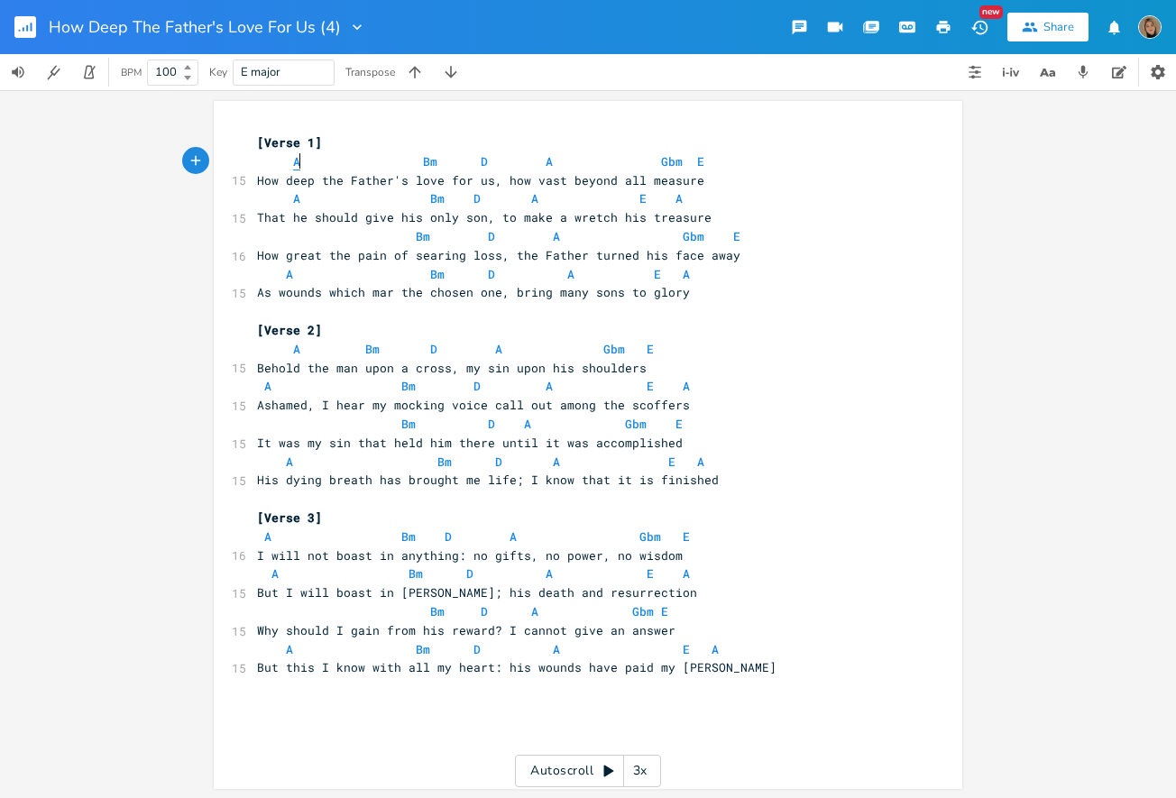
type textarea "A"
click at [293, 165] on span "A" at bounding box center [296, 161] width 7 height 17
click at [293, 161] on span "A" at bounding box center [296, 161] width 7 height 17
type textarea "A"
click at [293, 161] on span "A" at bounding box center [296, 161] width 7 height 17
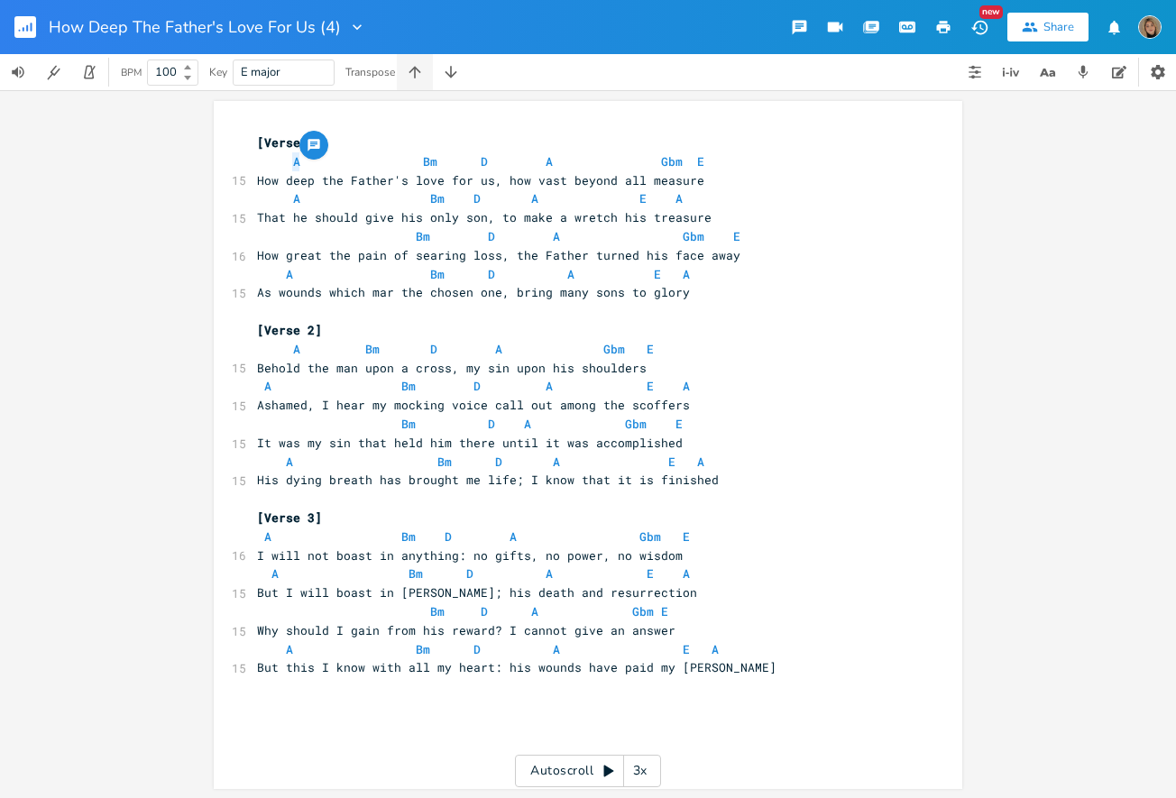
click at [400, 65] on button "button" at bounding box center [415, 72] width 36 height 36
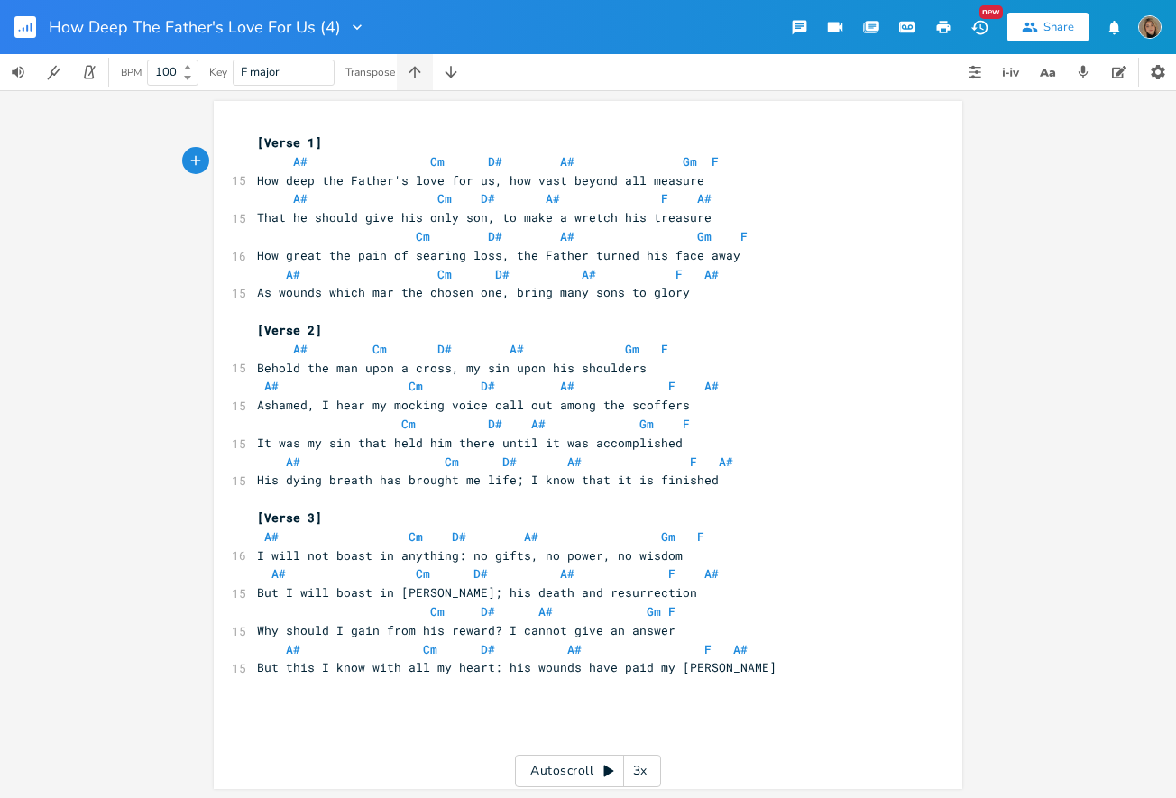
click at [400, 65] on button "button" at bounding box center [415, 72] width 36 height 36
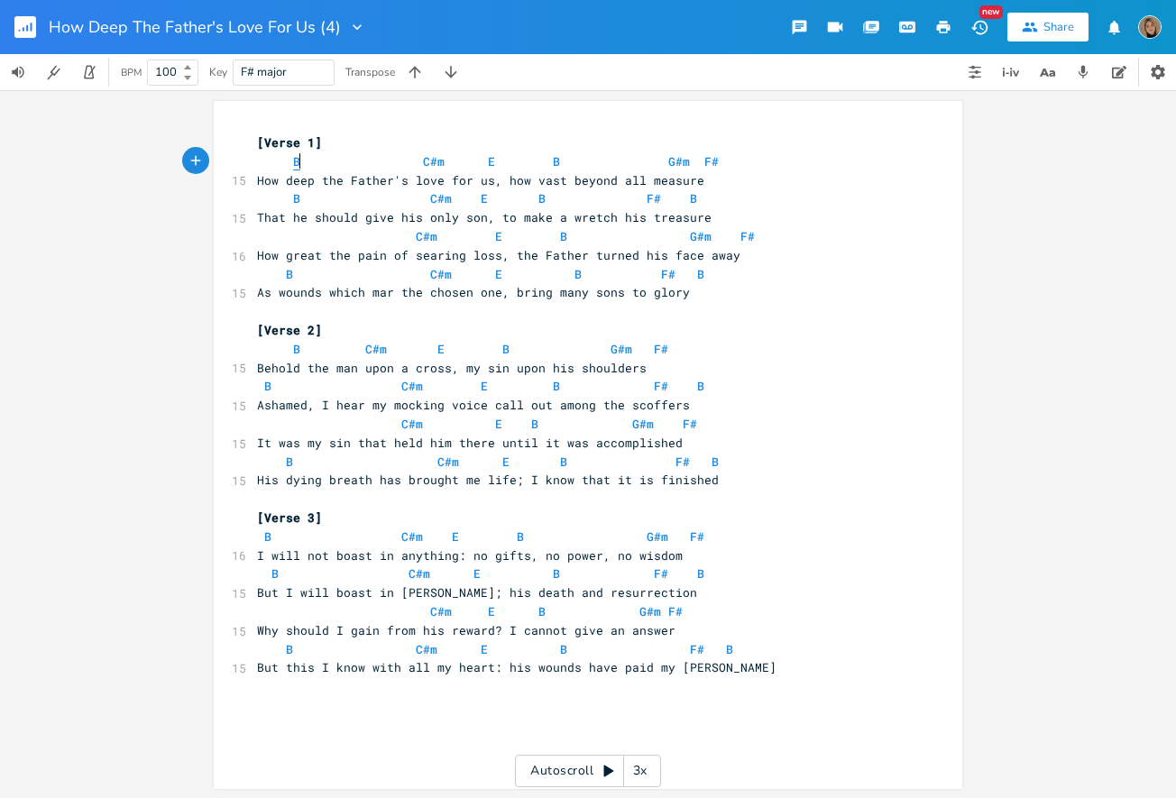
click at [293, 163] on span "B" at bounding box center [296, 161] width 7 height 17
type textarea "B"
click at [293, 163] on span "B" at bounding box center [296, 161] width 7 height 17
click at [454, 77] on icon "button" at bounding box center [451, 72] width 18 height 18
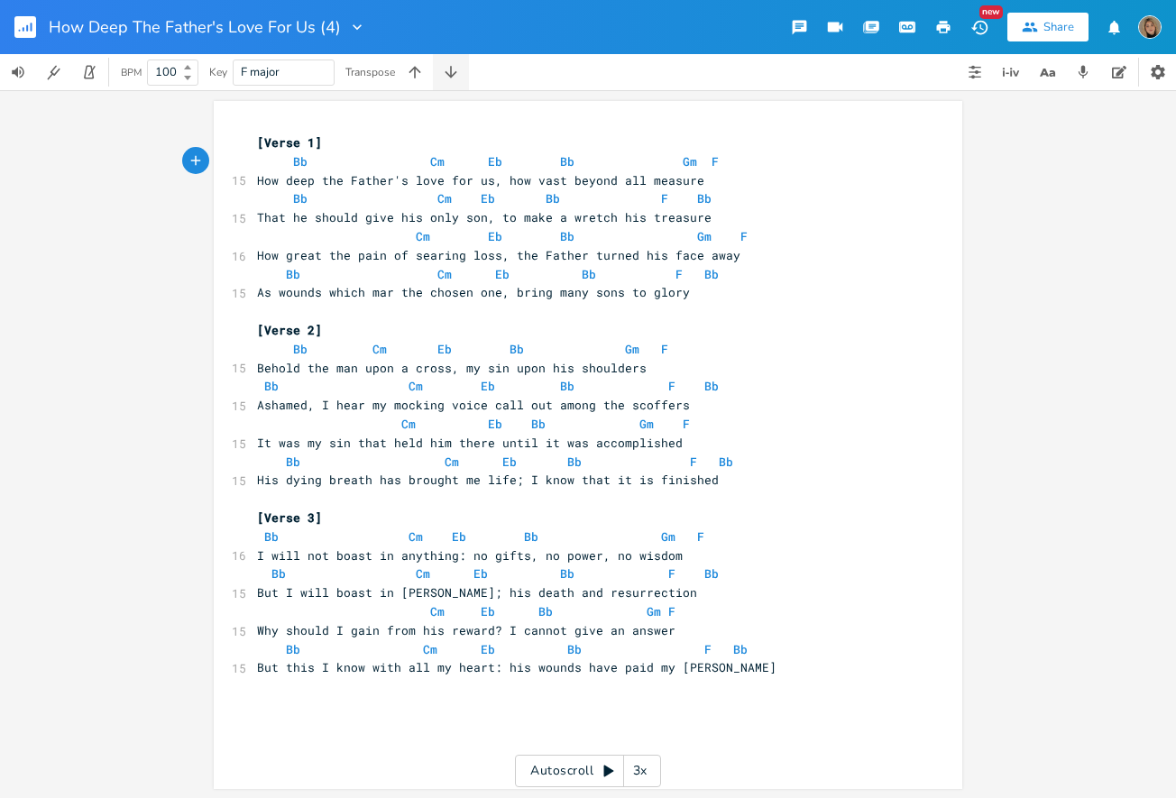
click at [454, 77] on icon "button" at bounding box center [451, 72] width 18 height 18
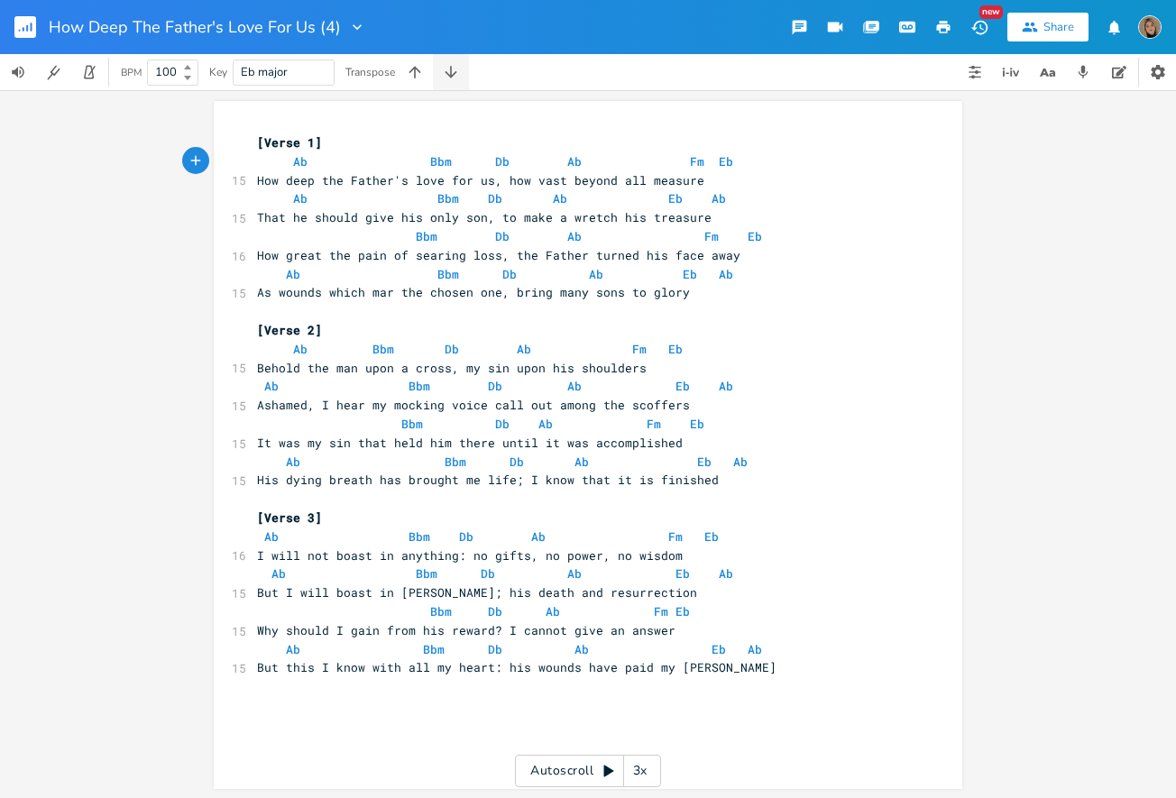
click at [454, 77] on icon "button" at bounding box center [451, 72] width 18 height 18
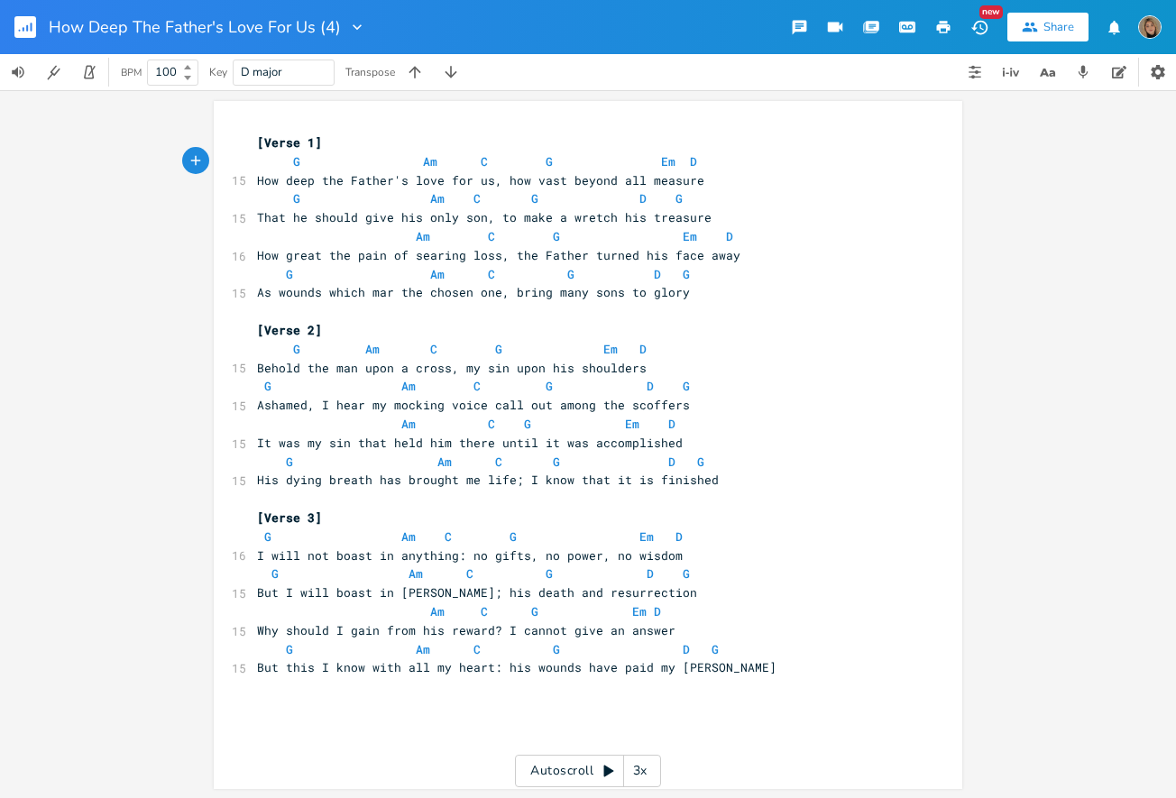
click at [35, 20] on rect "button" at bounding box center [25, 27] width 22 height 22
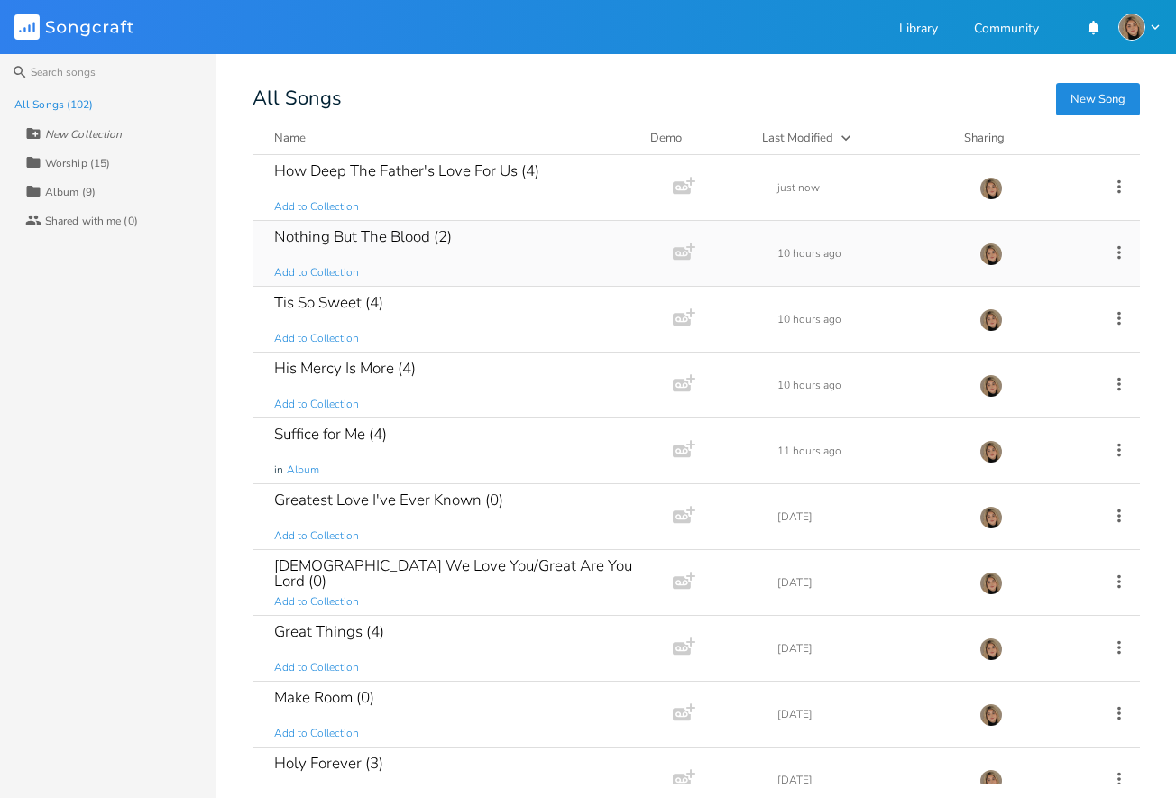
click at [451, 235] on div "Nothing But The Blood (2)" at bounding box center [363, 236] width 178 height 15
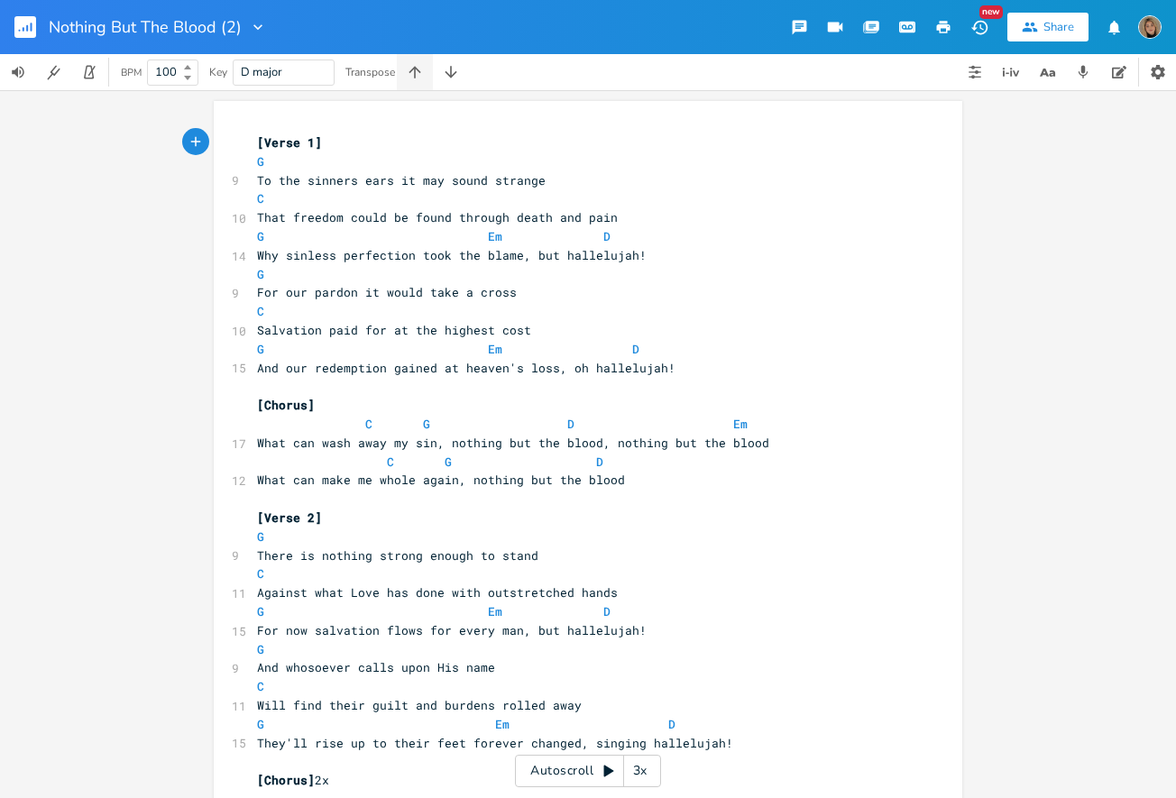
click at [413, 72] on icon "button" at bounding box center [415, 72] width 18 height 18
click at [257, 162] on span "A" at bounding box center [260, 161] width 7 height 17
type textarea "A"
click at [257, 162] on span "A" at bounding box center [260, 161] width 7 height 17
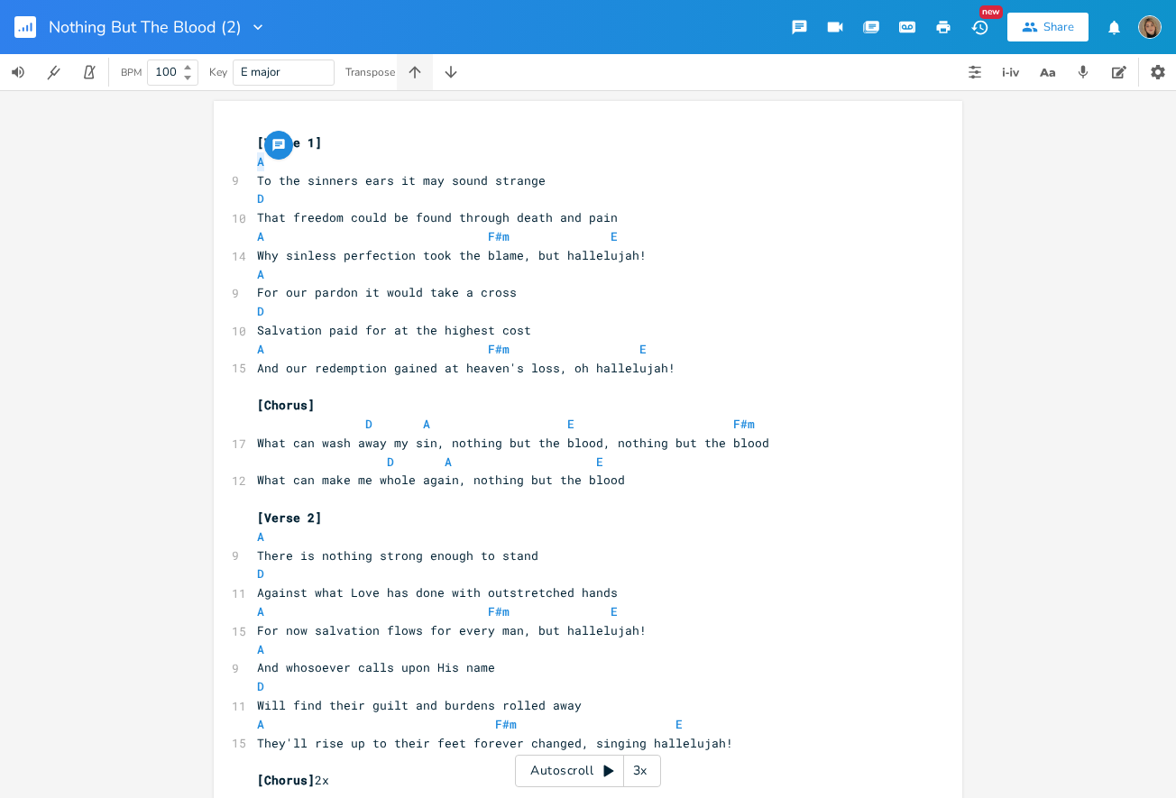
click at [415, 60] on button "button" at bounding box center [415, 72] width 36 height 36
click at [257, 161] on span "B" at bounding box center [260, 161] width 7 height 17
type textarea "B"
click at [257, 161] on span "B" at bounding box center [260, 161] width 7 height 17
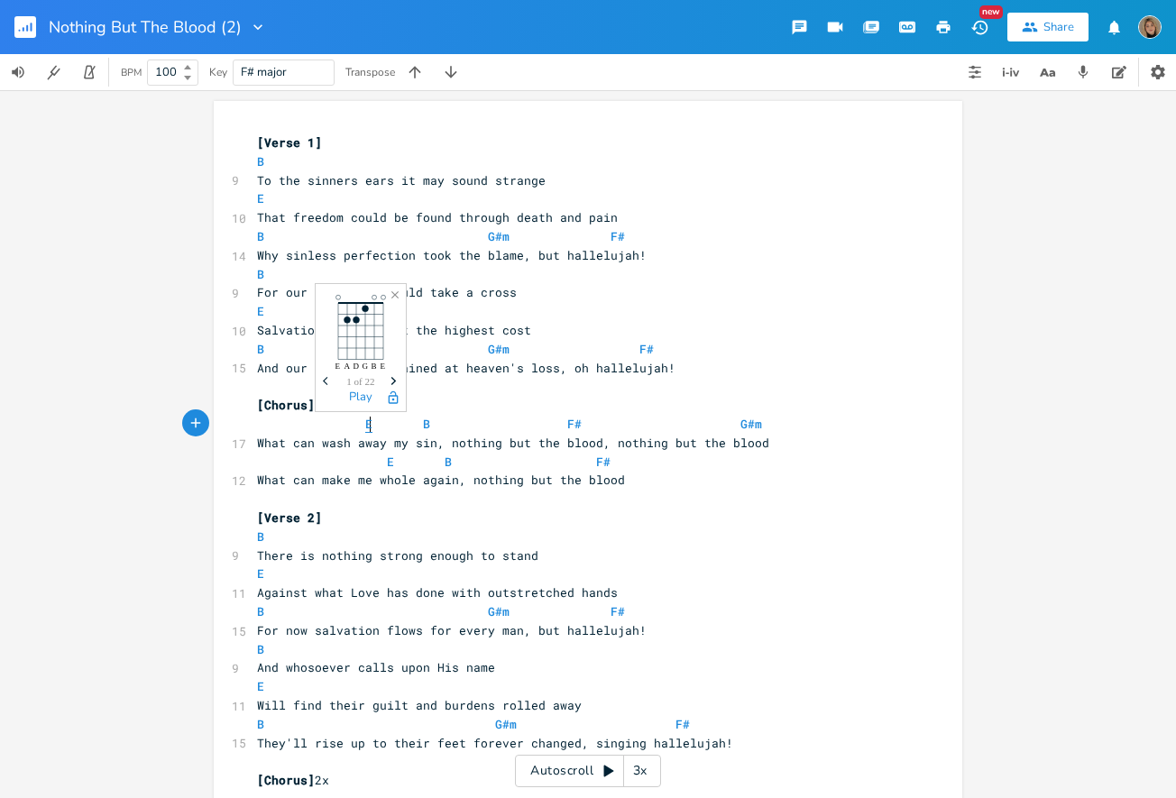
click at [365, 423] on span "E" at bounding box center [368, 424] width 7 height 17
type textarea "E"
click at [365, 423] on span "E" at bounding box center [368, 424] width 7 height 17
click at [423, 422] on span "B" at bounding box center [426, 424] width 7 height 17
type textarea "B"
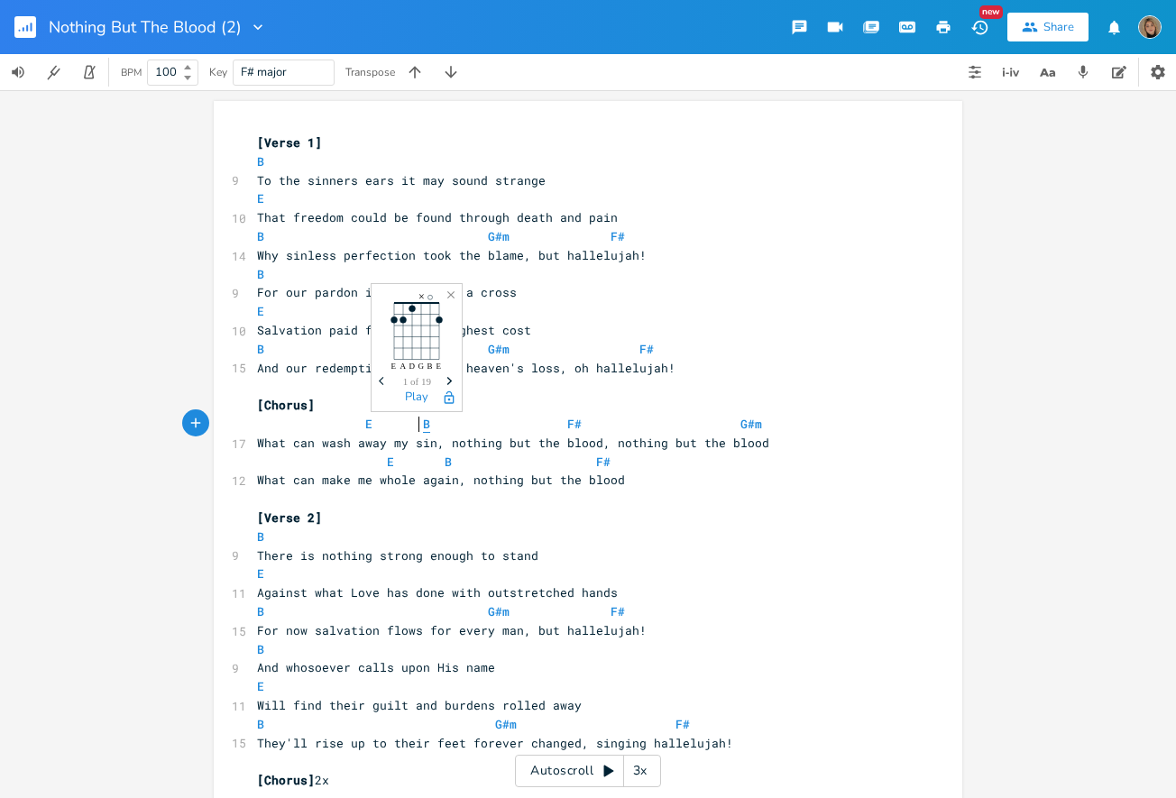
click at [423, 422] on span "B" at bounding box center [426, 424] width 7 height 17
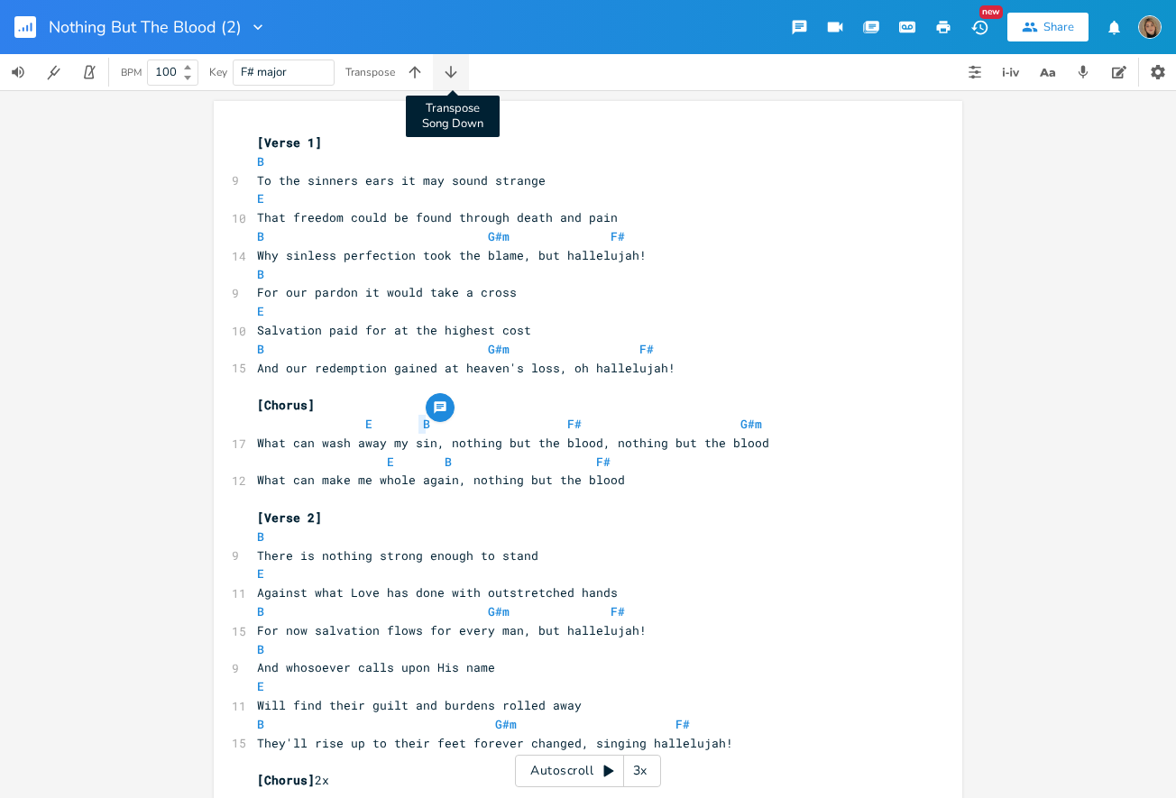
click at [449, 71] on icon "button" at bounding box center [451, 72] width 18 height 18
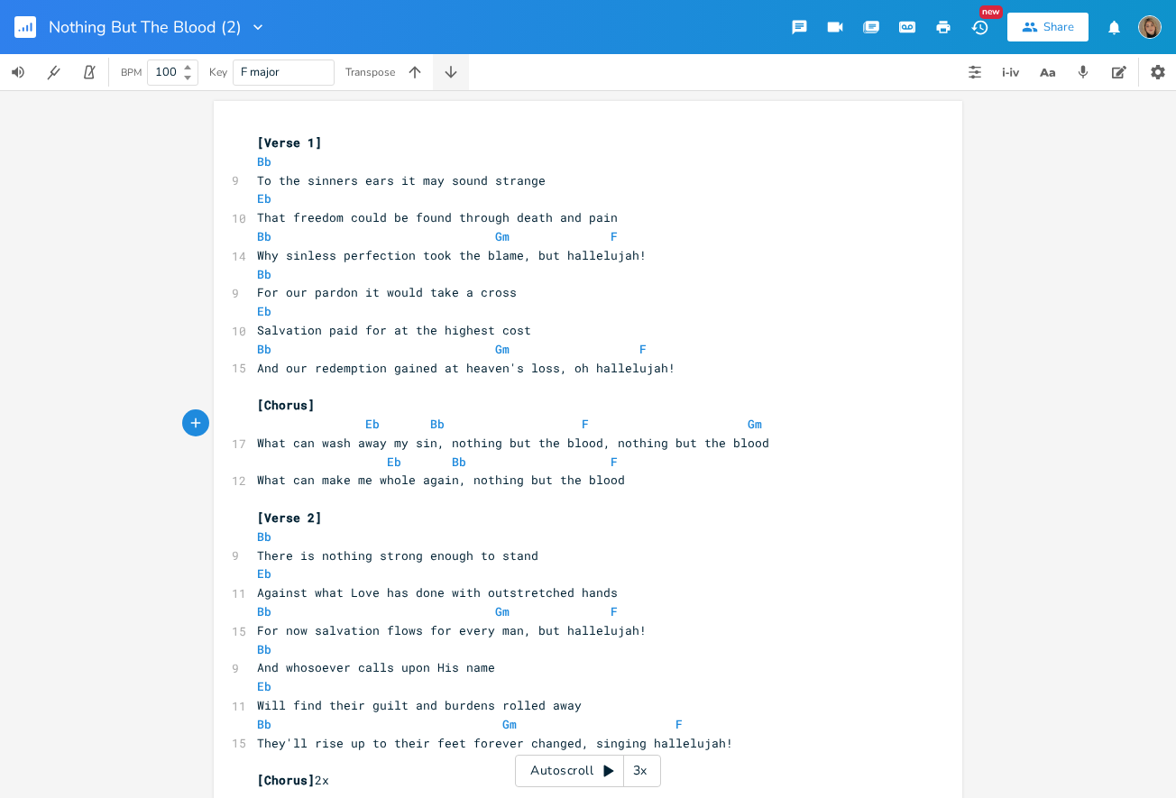
click at [449, 71] on icon "button" at bounding box center [451, 72] width 18 height 18
click at [445, 71] on icon "button" at bounding box center [451, 72] width 18 height 18
click at [25, 26] on rect "button" at bounding box center [25, 27] width 22 height 22
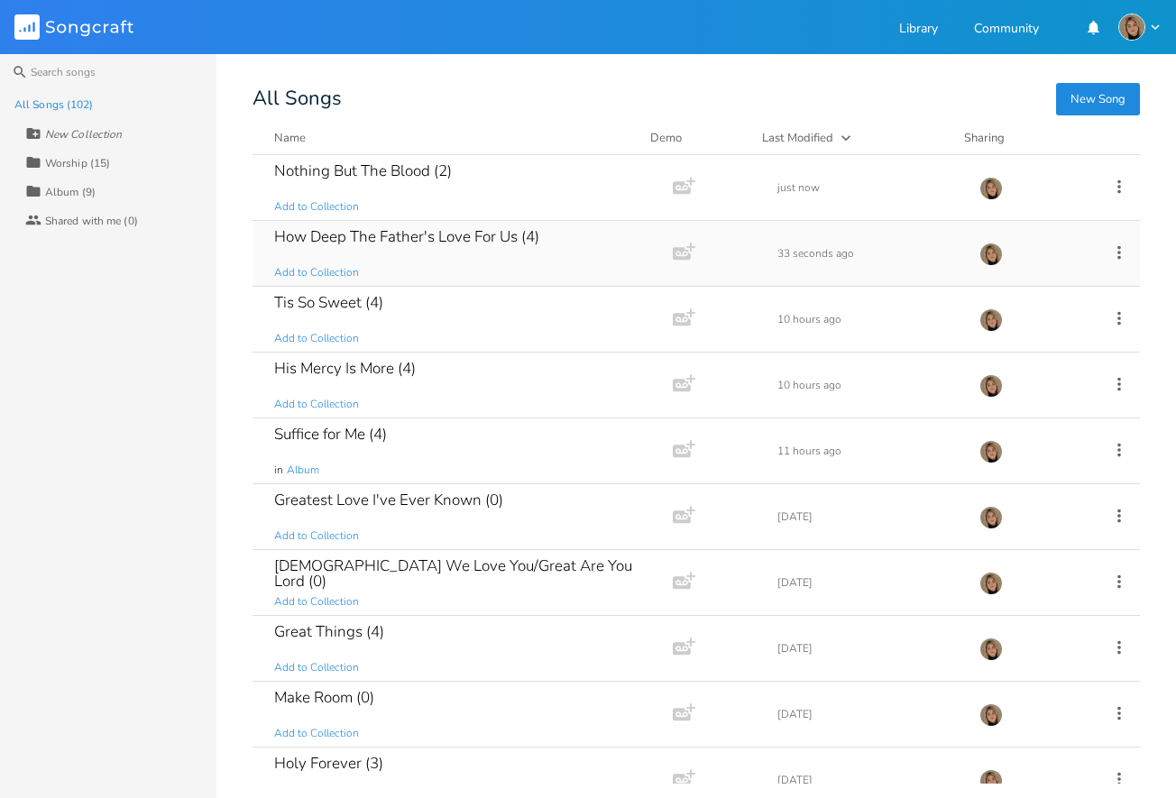
click at [423, 244] on div "How Deep The Father's Love For Us (4)" at bounding box center [406, 236] width 265 height 15
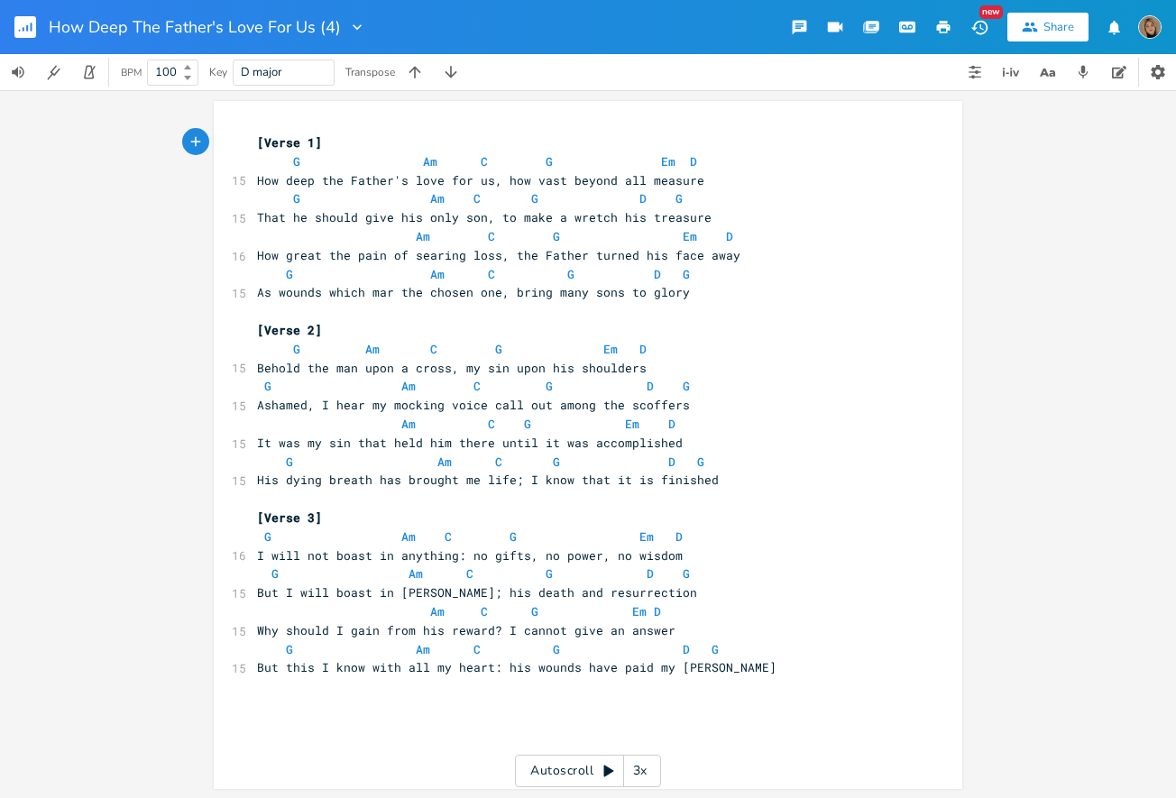
click at [948, 26] on icon "button" at bounding box center [943, 27] width 16 height 16
click at [411, 74] on icon "button" at bounding box center [415, 72] width 18 height 18
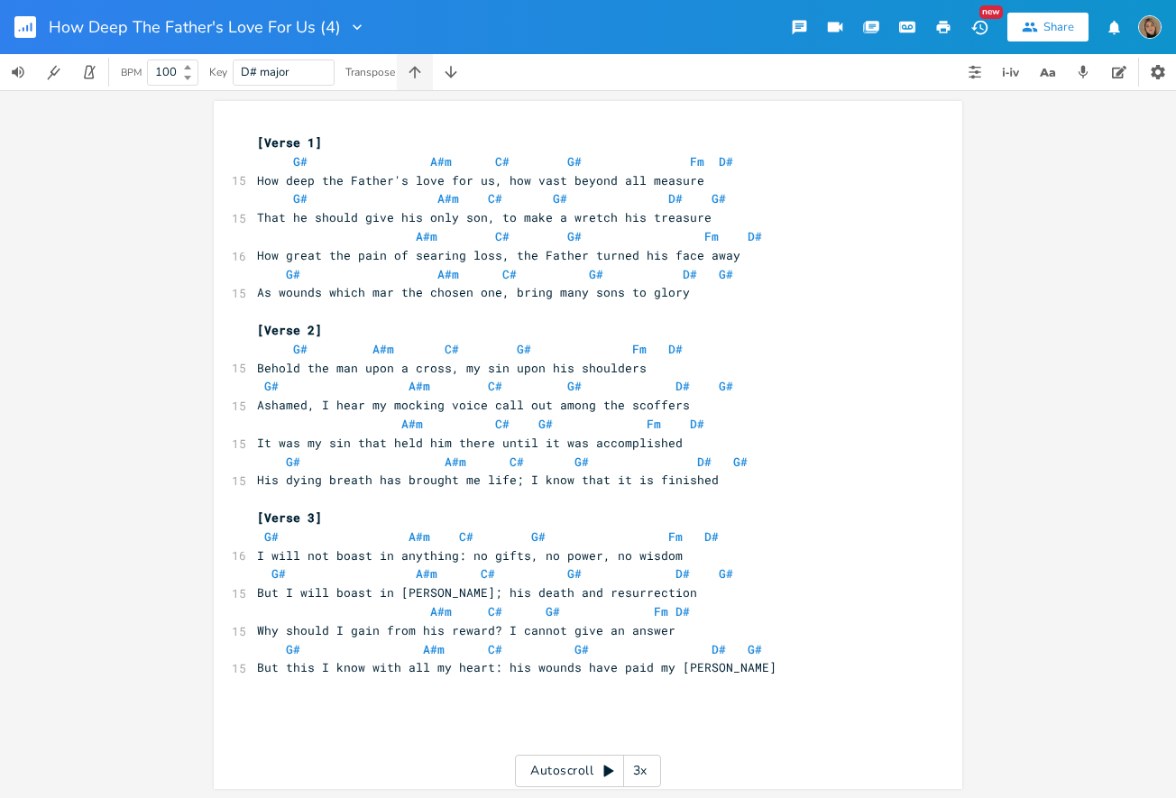
click at [411, 74] on icon "button" at bounding box center [415, 72] width 18 height 18
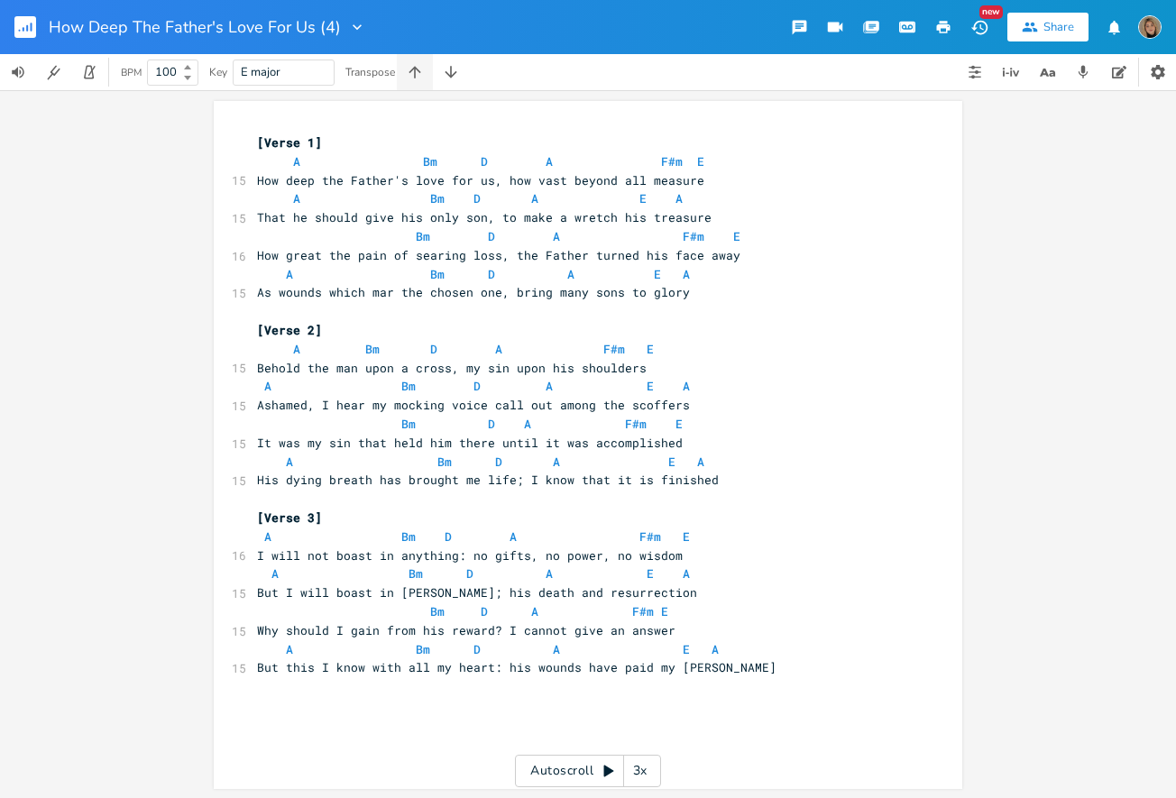
click at [411, 74] on icon "button" at bounding box center [415, 72] width 18 height 18
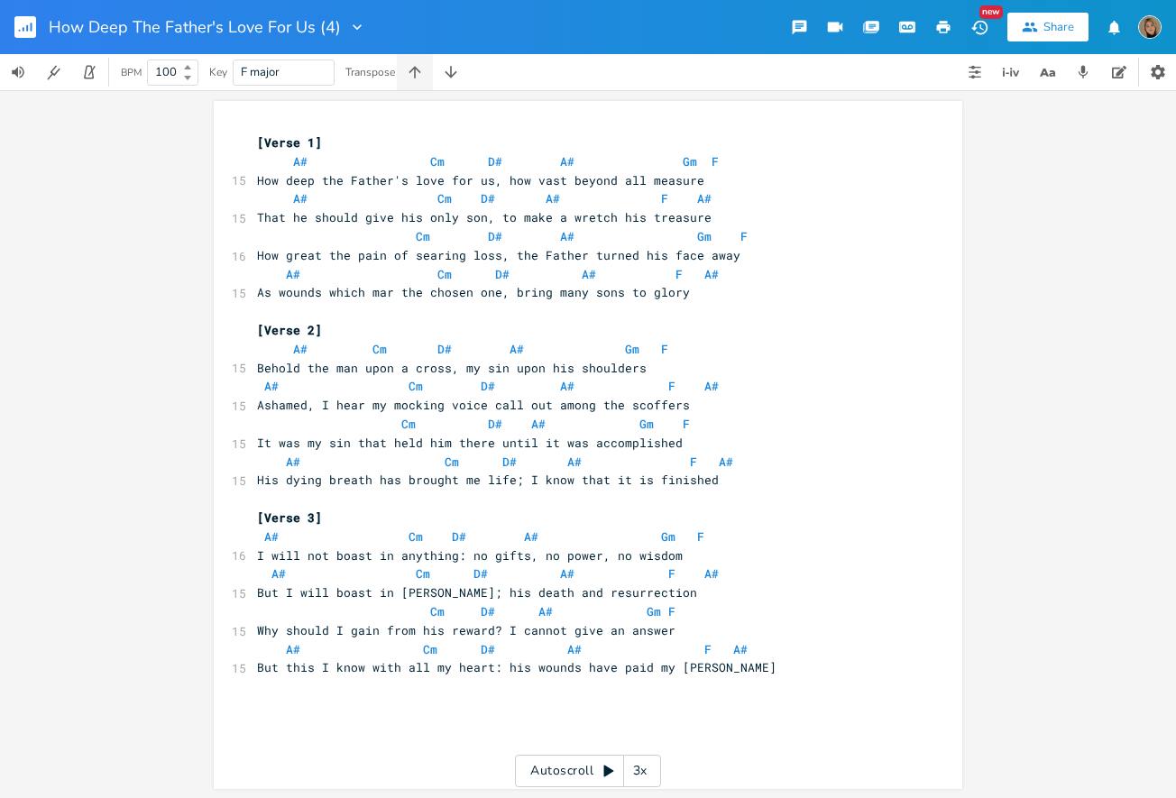
click at [411, 74] on icon "button" at bounding box center [415, 72] width 18 height 18
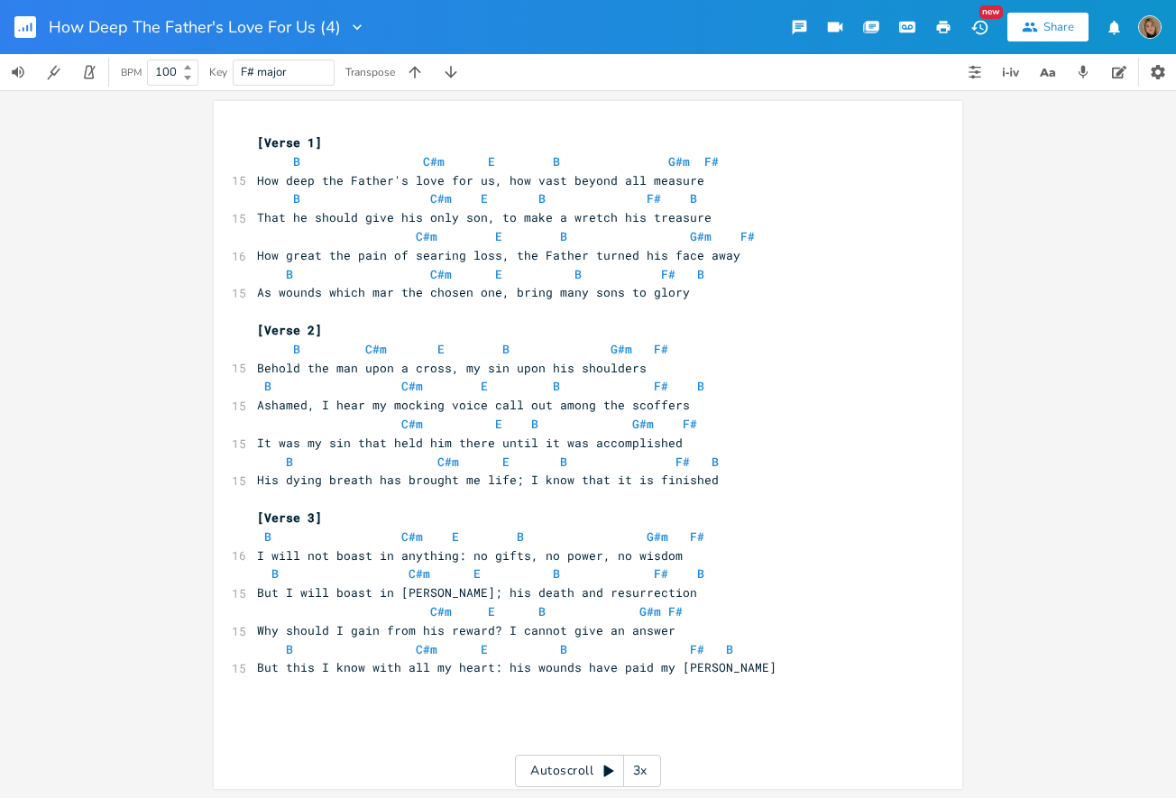
click at [937, 27] on icon "button" at bounding box center [944, 27] width 14 height 13
click at [449, 71] on icon "button" at bounding box center [451, 72] width 18 height 18
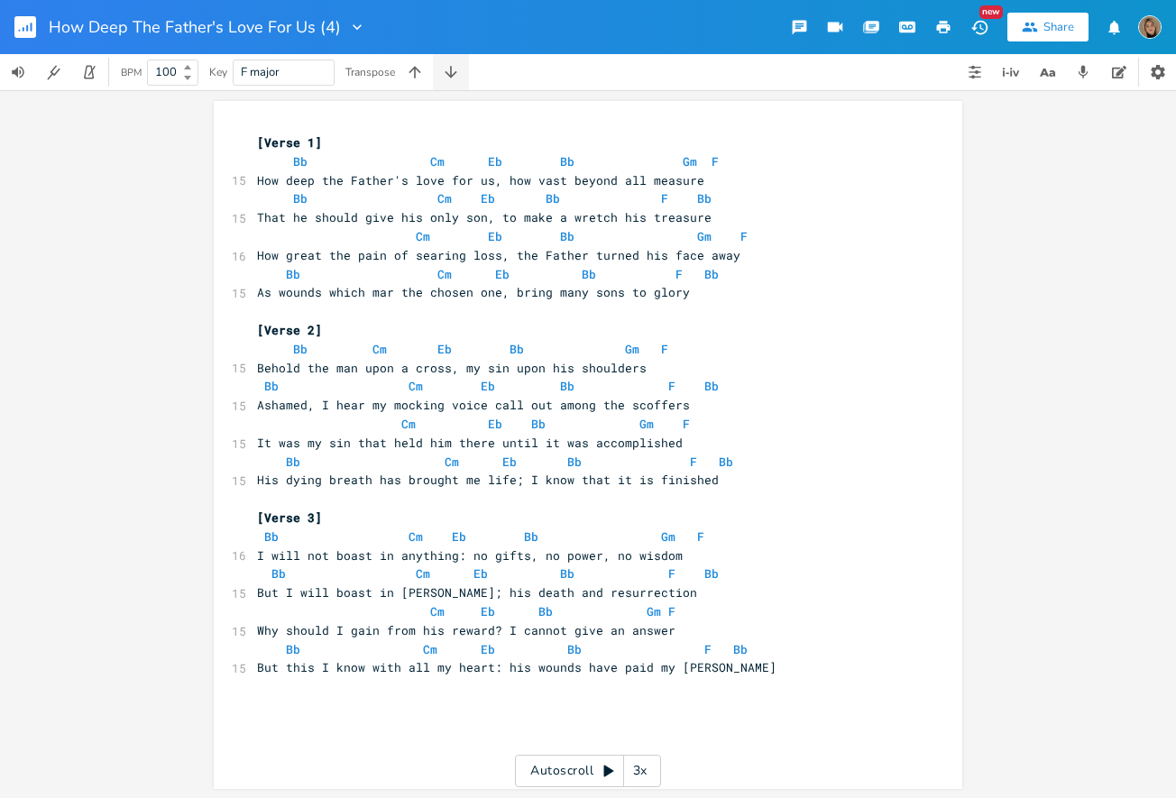
click at [449, 71] on icon "button" at bounding box center [451, 72] width 18 height 18
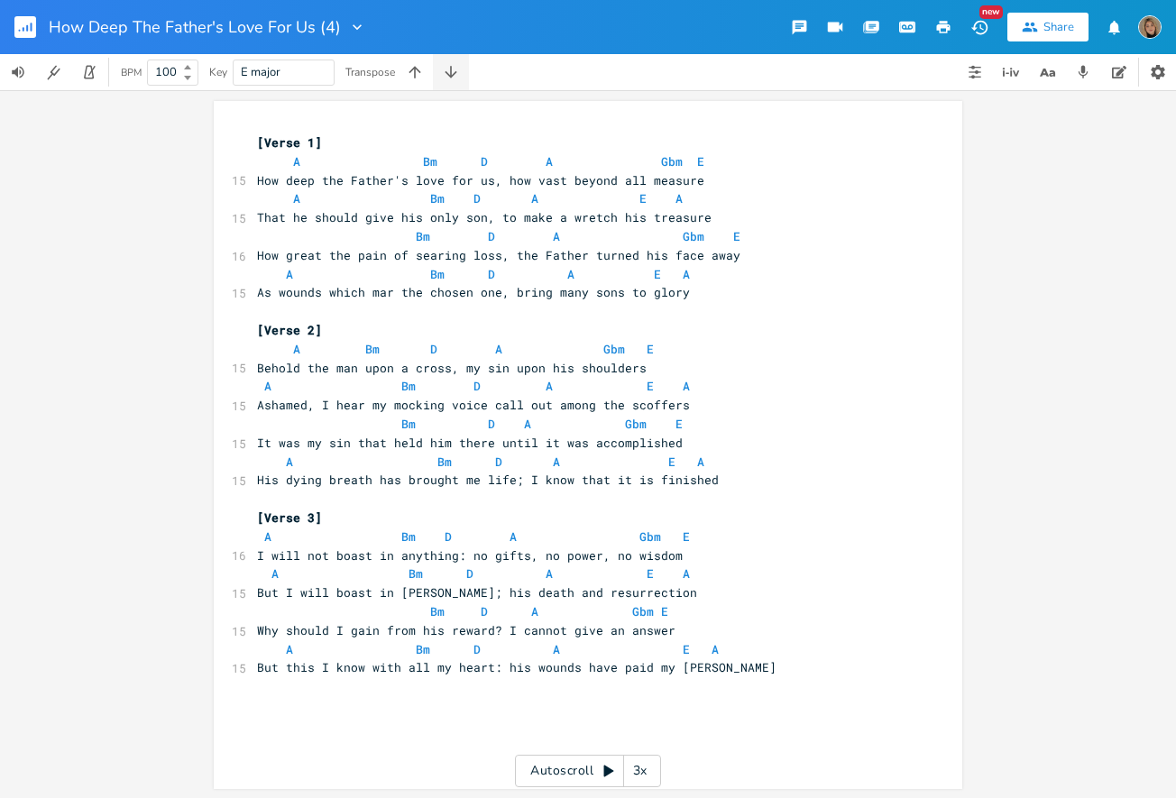
click at [449, 71] on icon "button" at bounding box center [451, 72] width 18 height 18
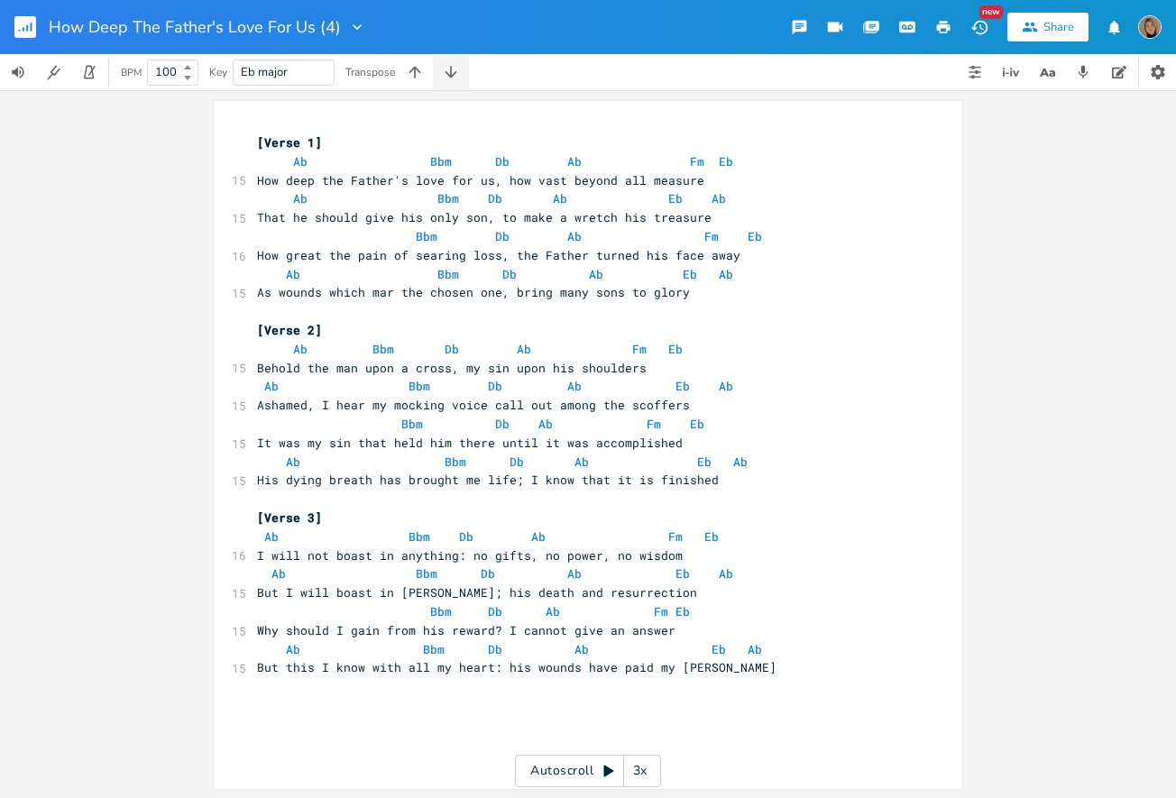
click at [449, 71] on icon "button" at bounding box center [451, 72] width 18 height 18
